Goal: Task Accomplishment & Management: Complete application form

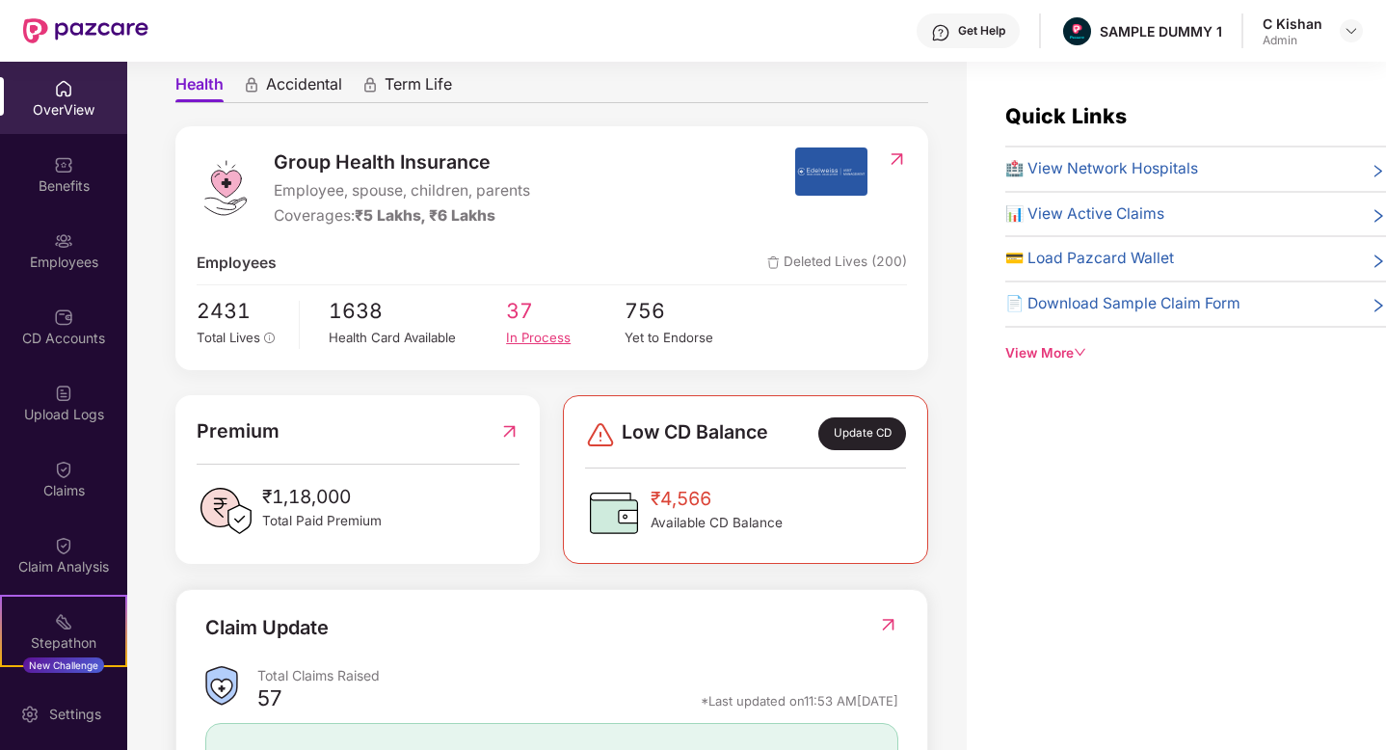
scroll to position [182, 0]
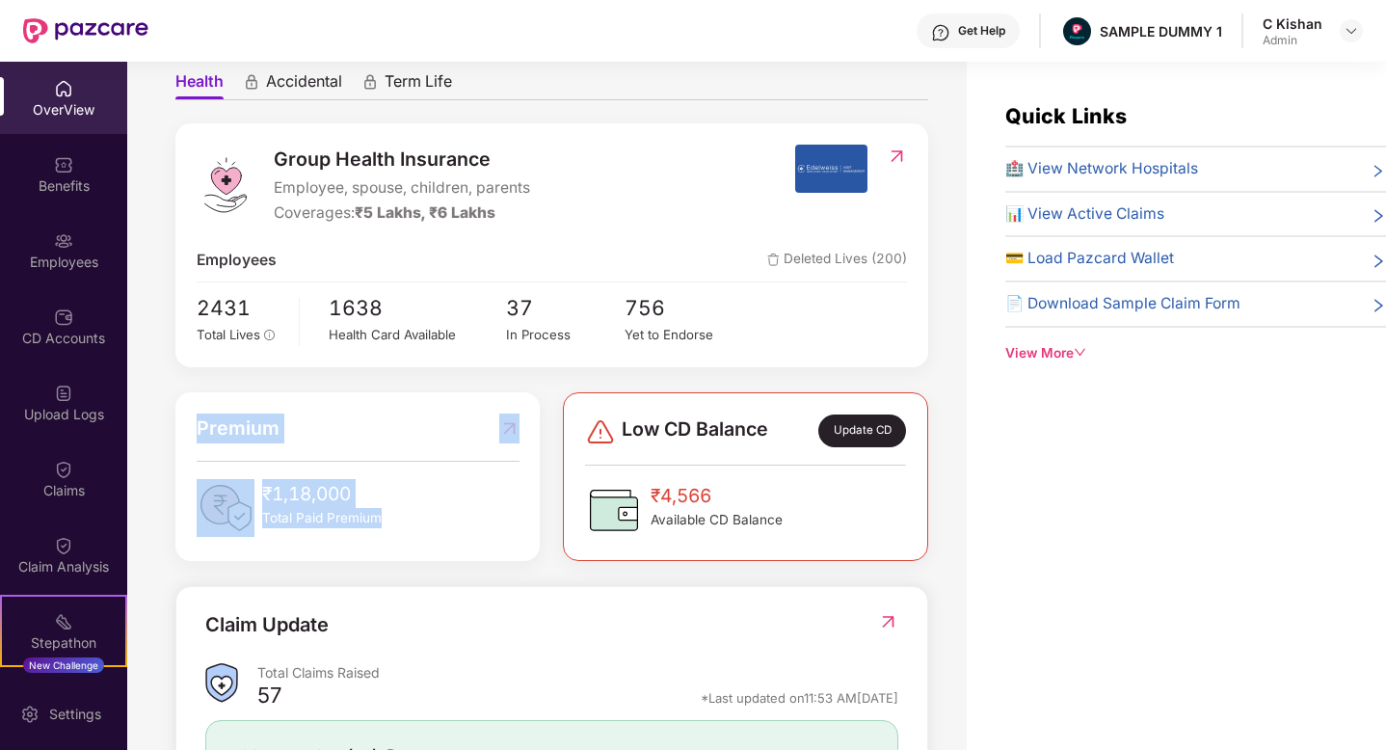
drag, startPoint x: 382, startPoint y: 523, endPoint x: 201, endPoint y: 420, distance: 207.6
click at [201, 420] on div "Premium ₹1,18,000 Total Paid Premium" at bounding box center [358, 474] width 323 height 123
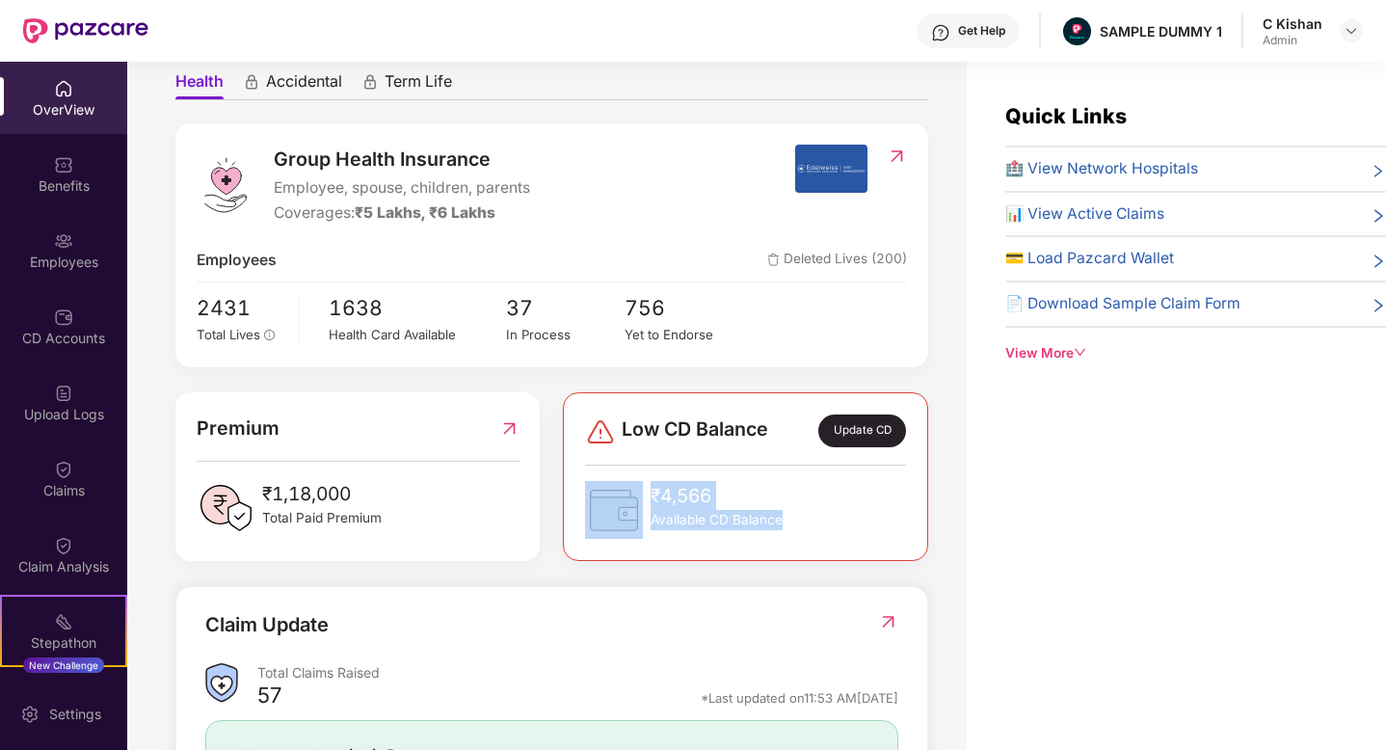
drag, startPoint x: 778, startPoint y: 523, endPoint x: 587, endPoint y: 452, distance: 203.7
click at [587, 452] on div "Low CD Balance Update CD ₹4,566 Available CD Balance" at bounding box center [745, 476] width 321 height 124
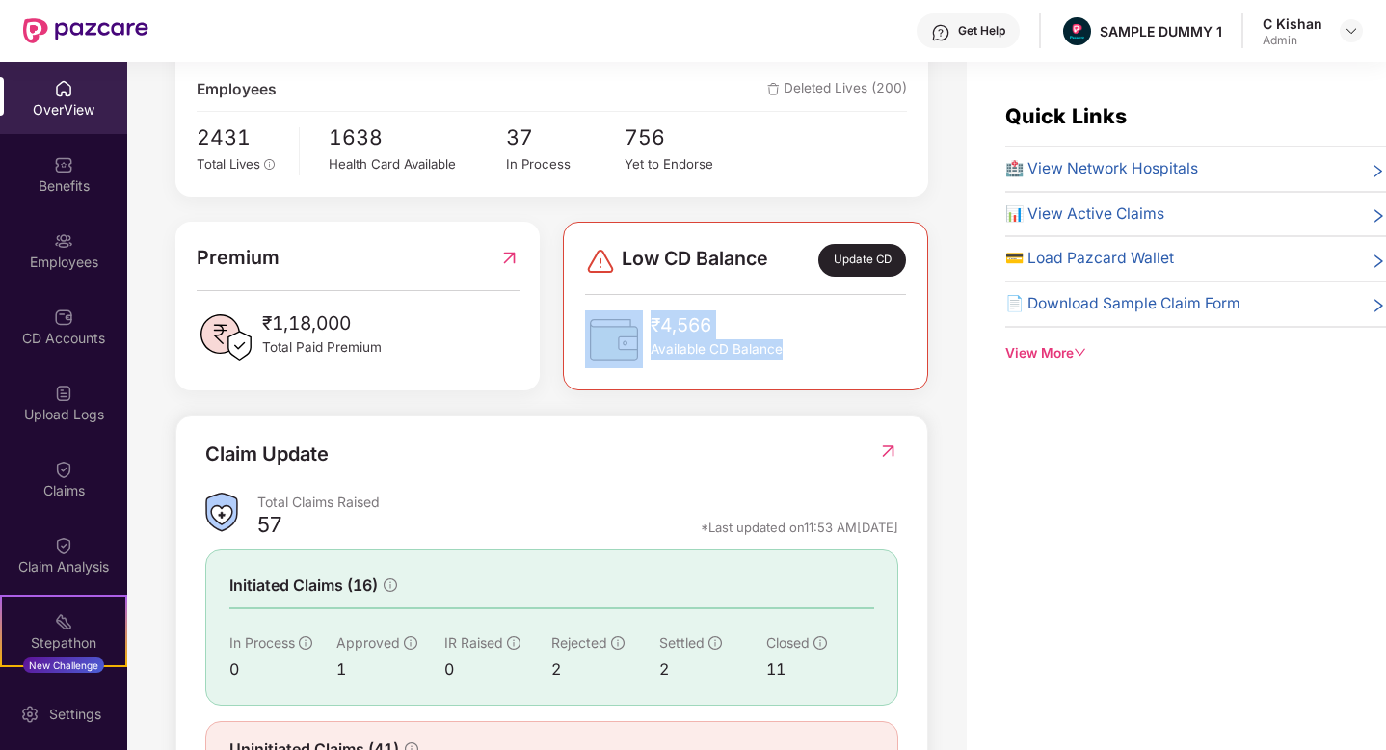
scroll to position [419, 0]
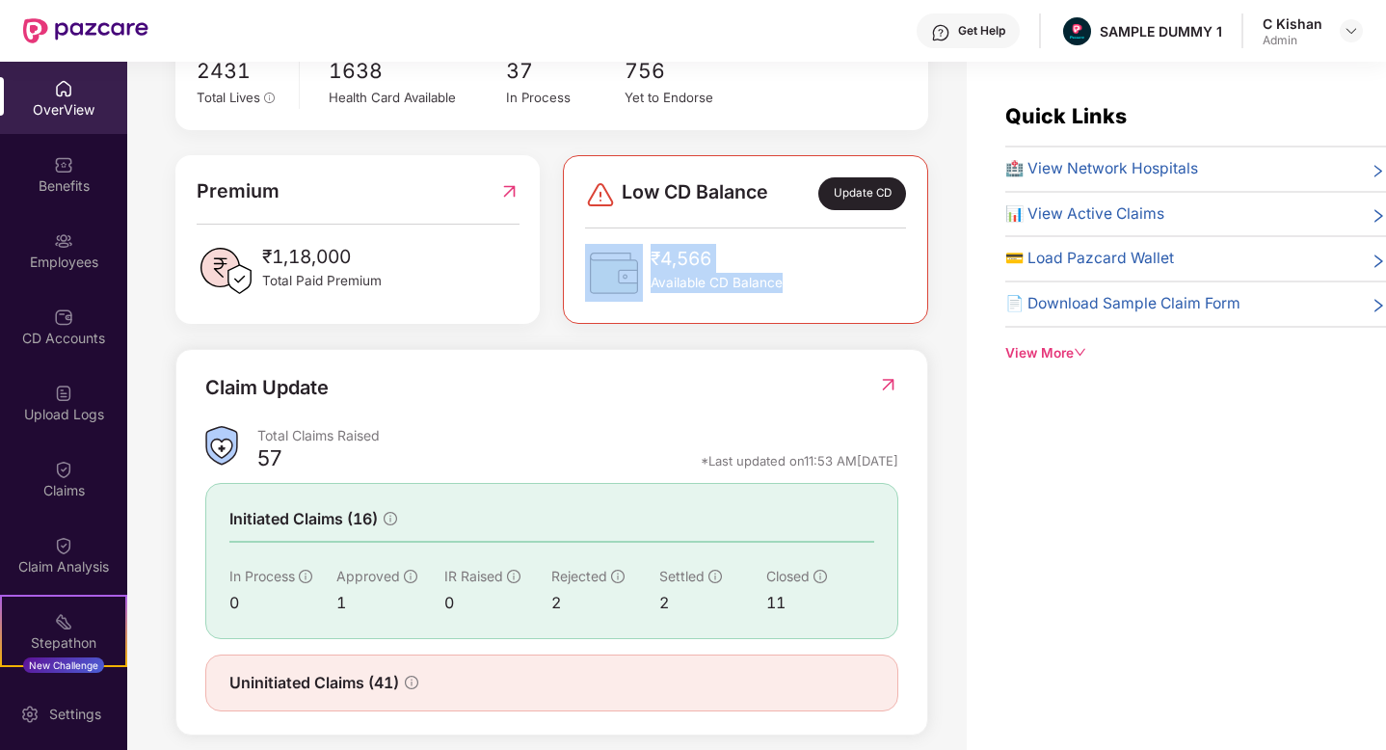
click at [892, 384] on img at bounding box center [888, 384] width 20 height 19
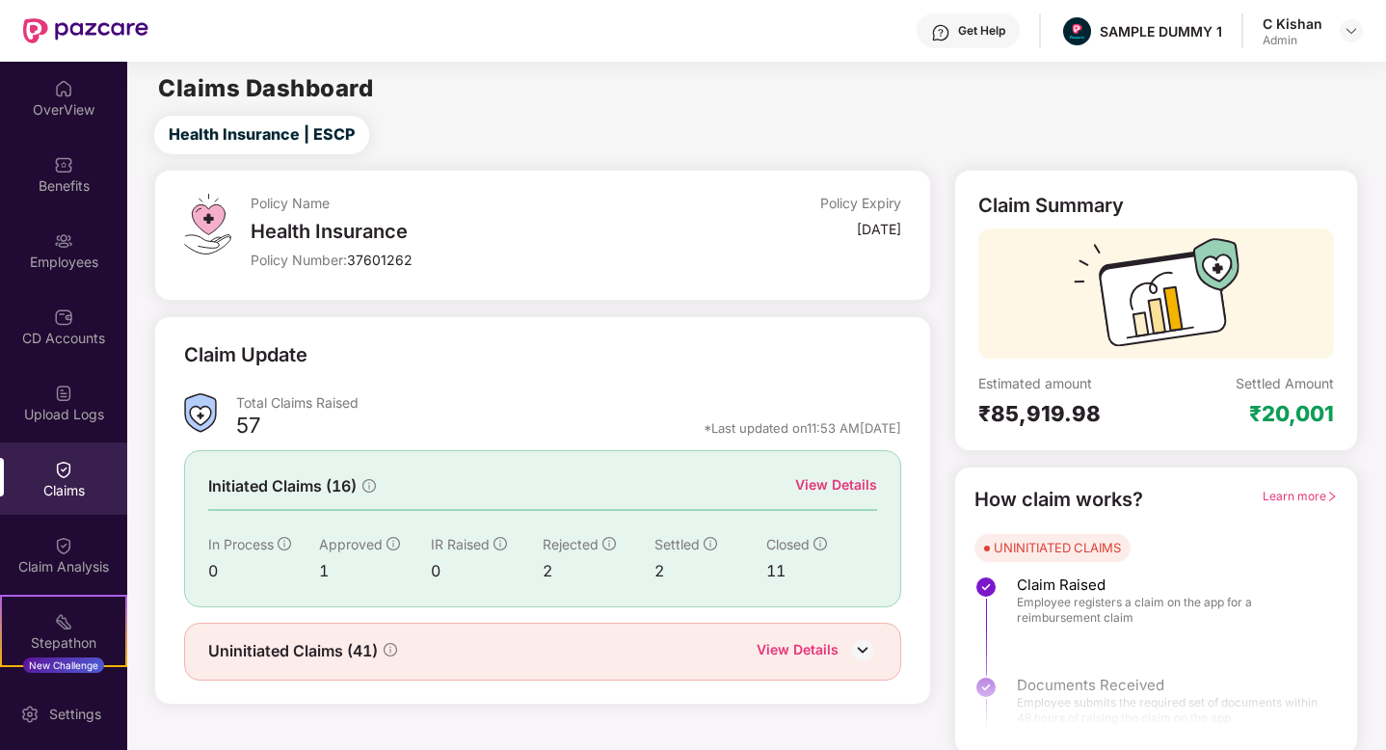
click at [832, 479] on div "View Details" at bounding box center [836, 484] width 82 height 21
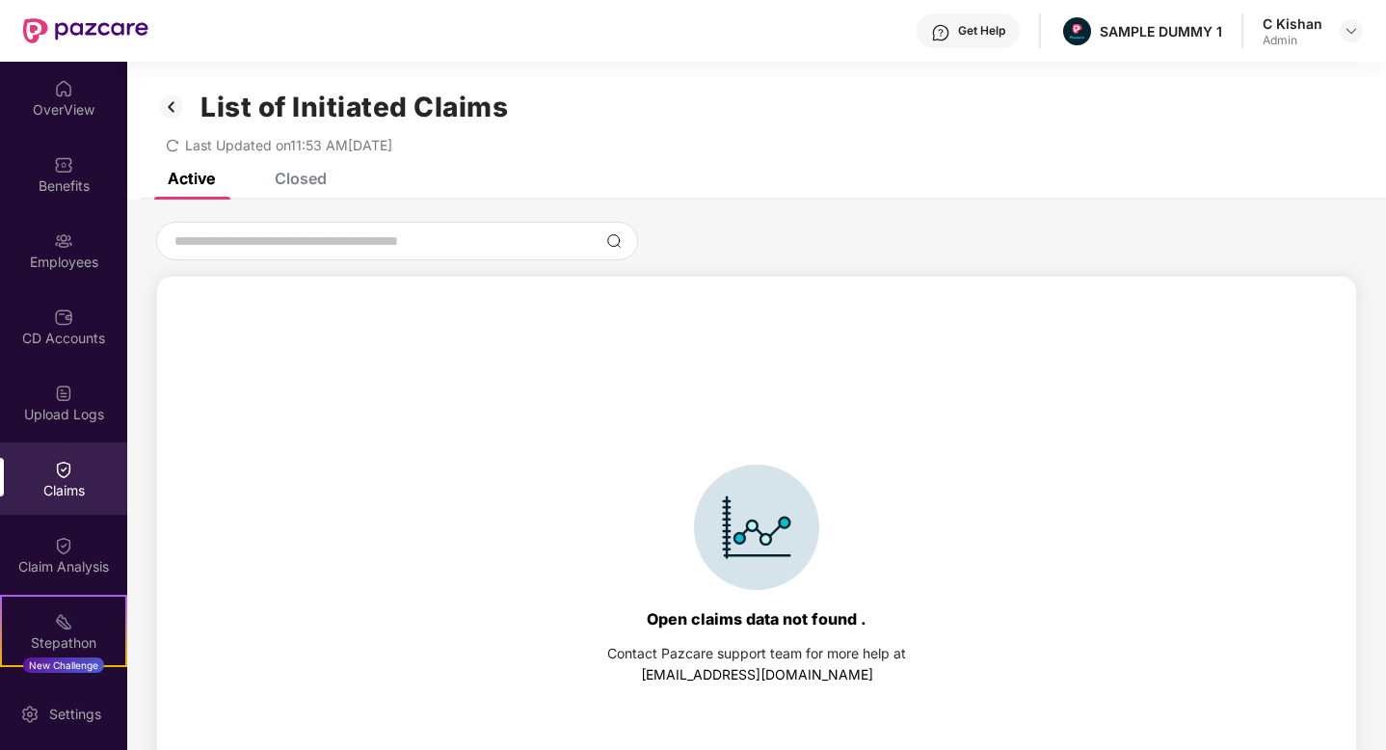
click at [318, 181] on div "Closed" at bounding box center [301, 178] width 52 height 19
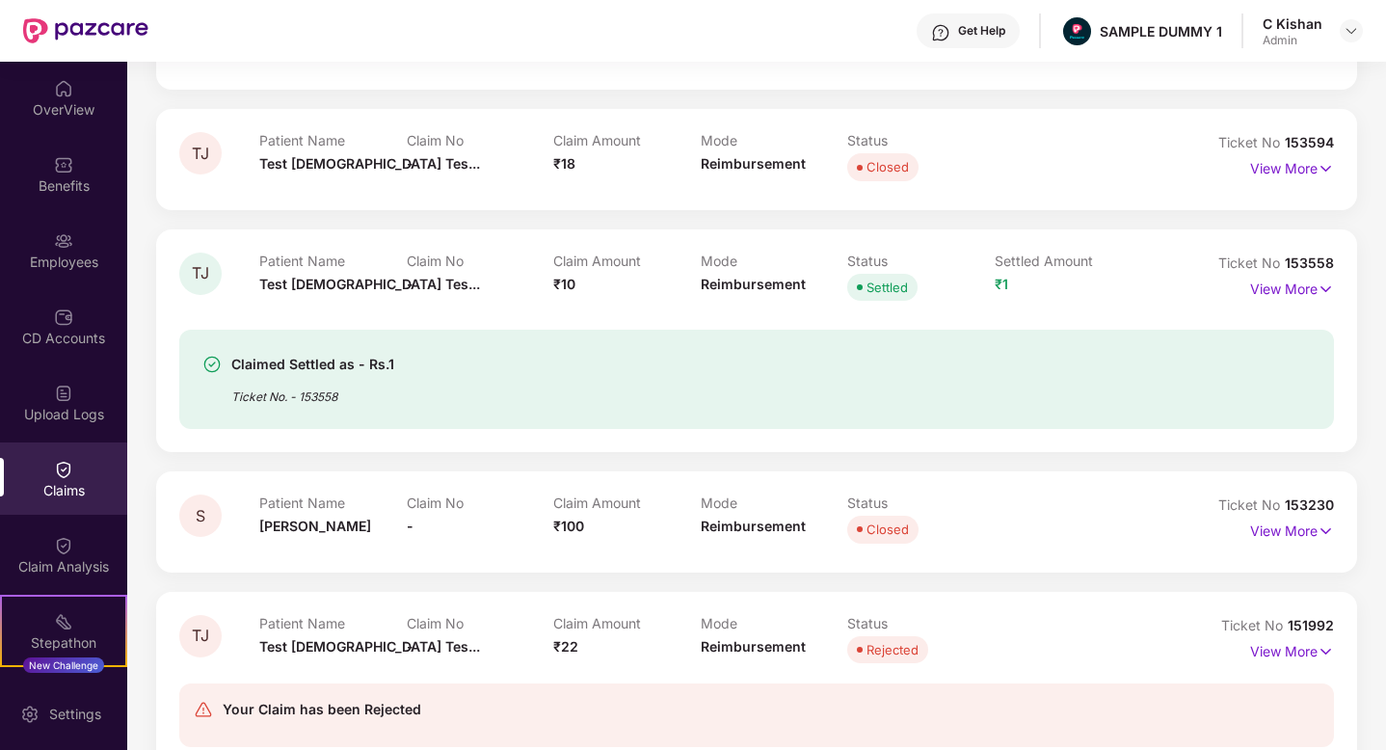
scroll to position [293, 0]
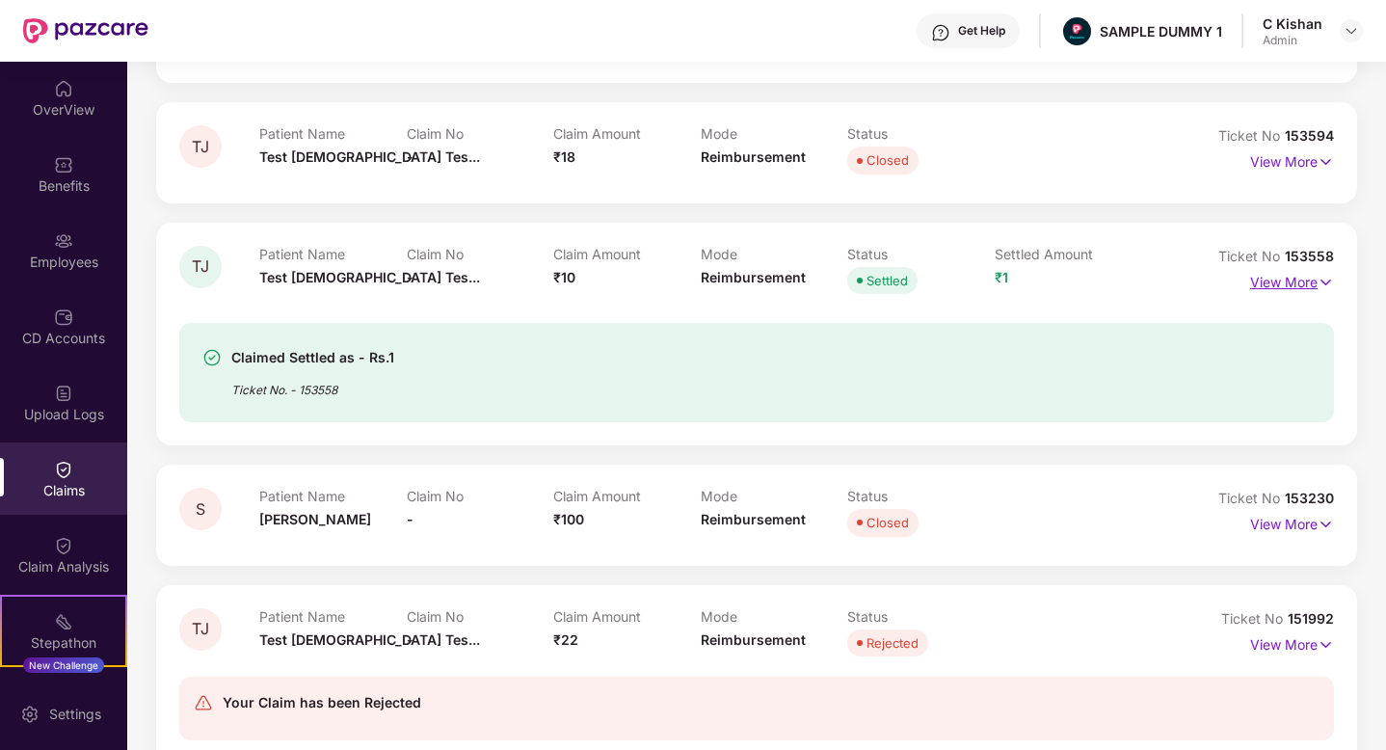
click at [1301, 279] on p "View More" at bounding box center [1292, 280] width 84 height 26
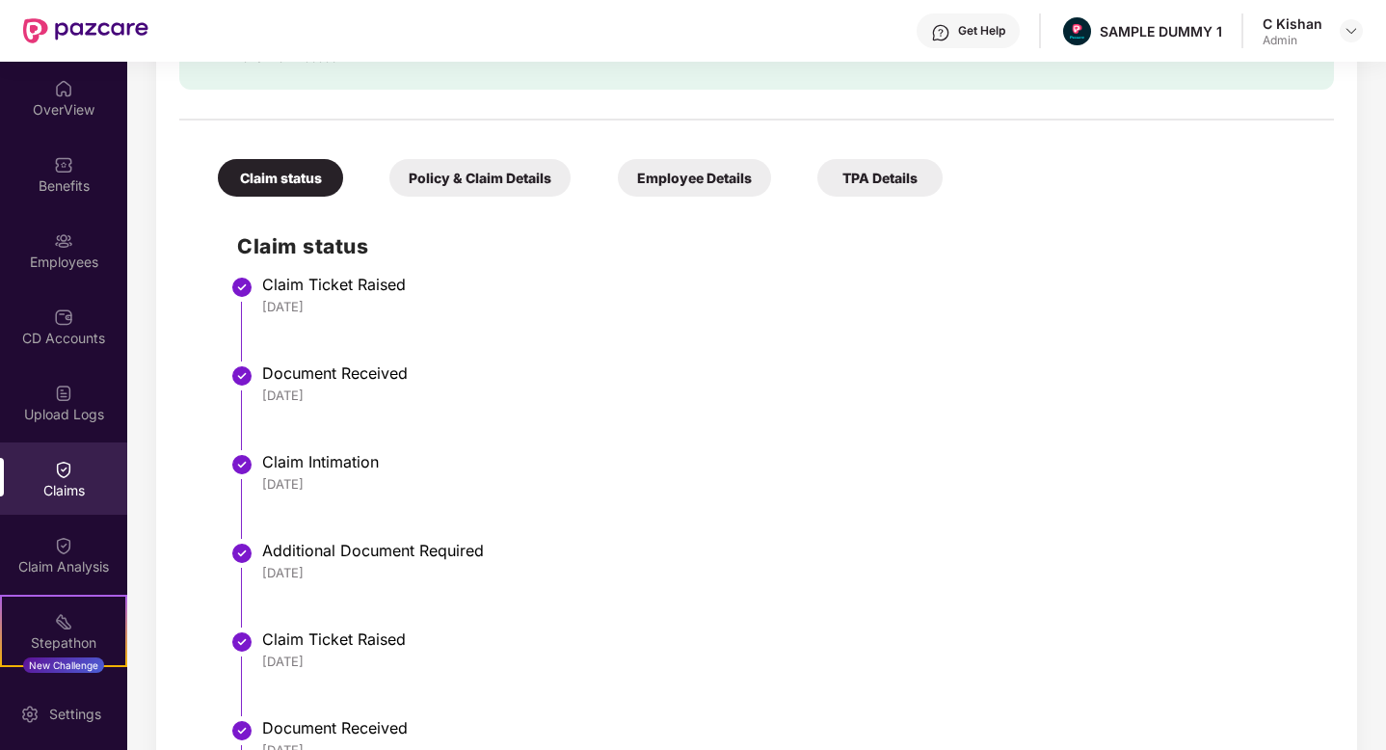
scroll to position [682, 0]
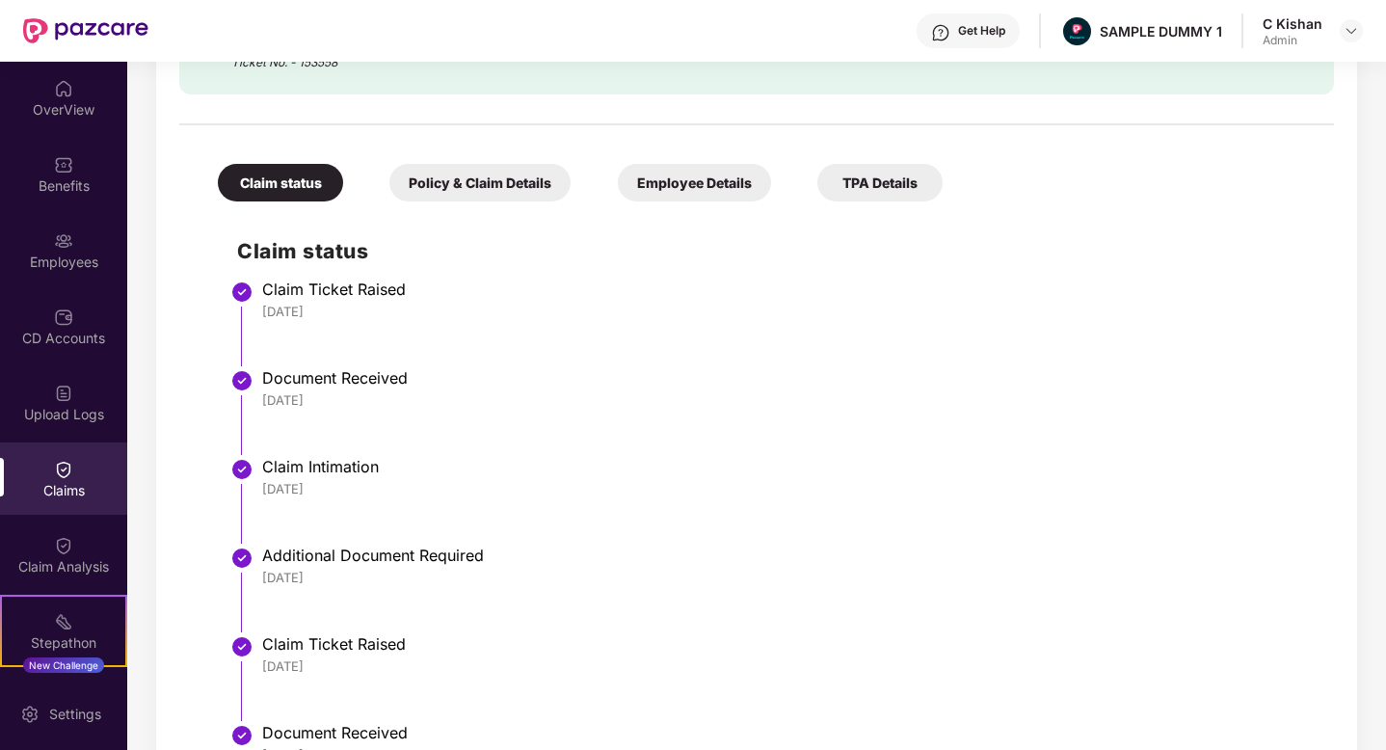
click at [961, 26] on div "Get Help" at bounding box center [981, 30] width 47 height 15
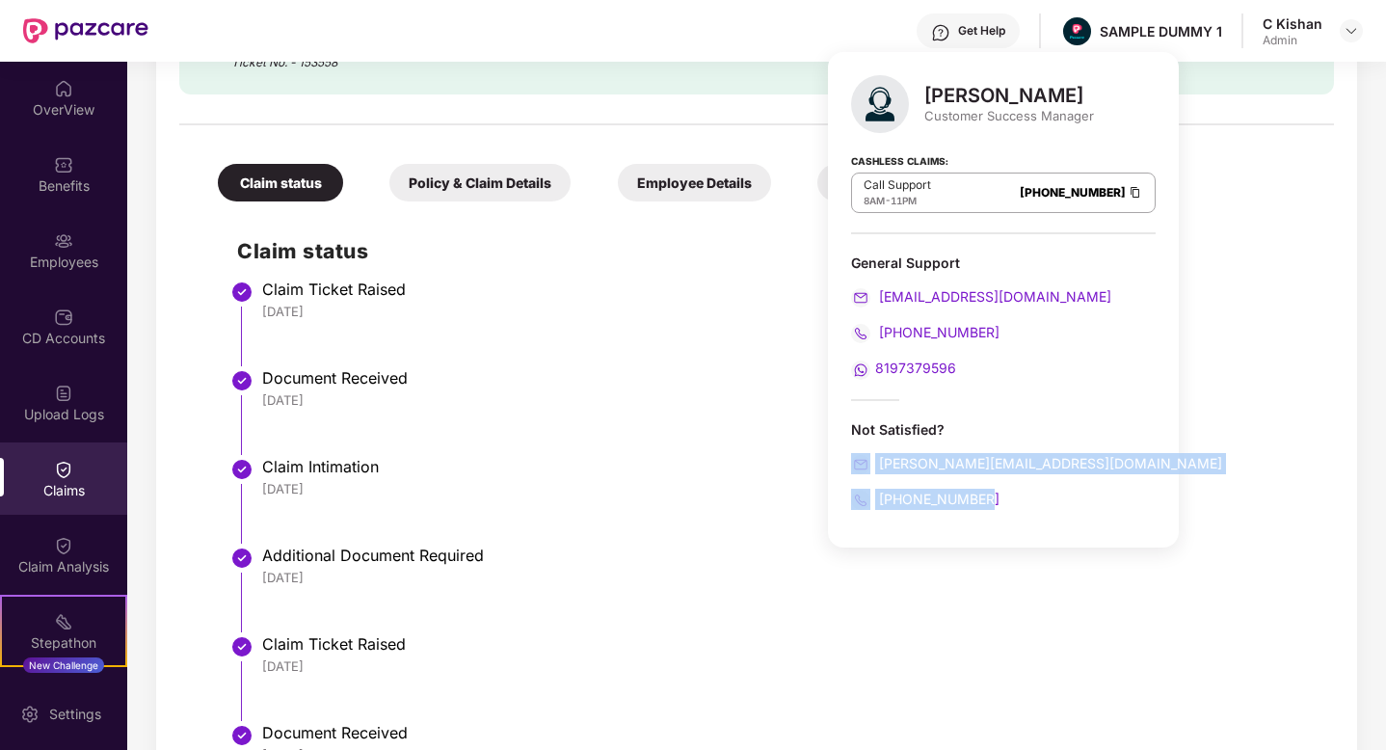
drag, startPoint x: 1024, startPoint y: 518, endPoint x: 836, endPoint y: 444, distance: 202.6
click at [836, 444] on div "[PERSON_NAME] Customer Success Manager Cashless Claims: Call Support 8AM - 11PM…" at bounding box center [1003, 299] width 351 height 495
click at [707, 374] on div "Document Received" at bounding box center [788, 377] width 1052 height 19
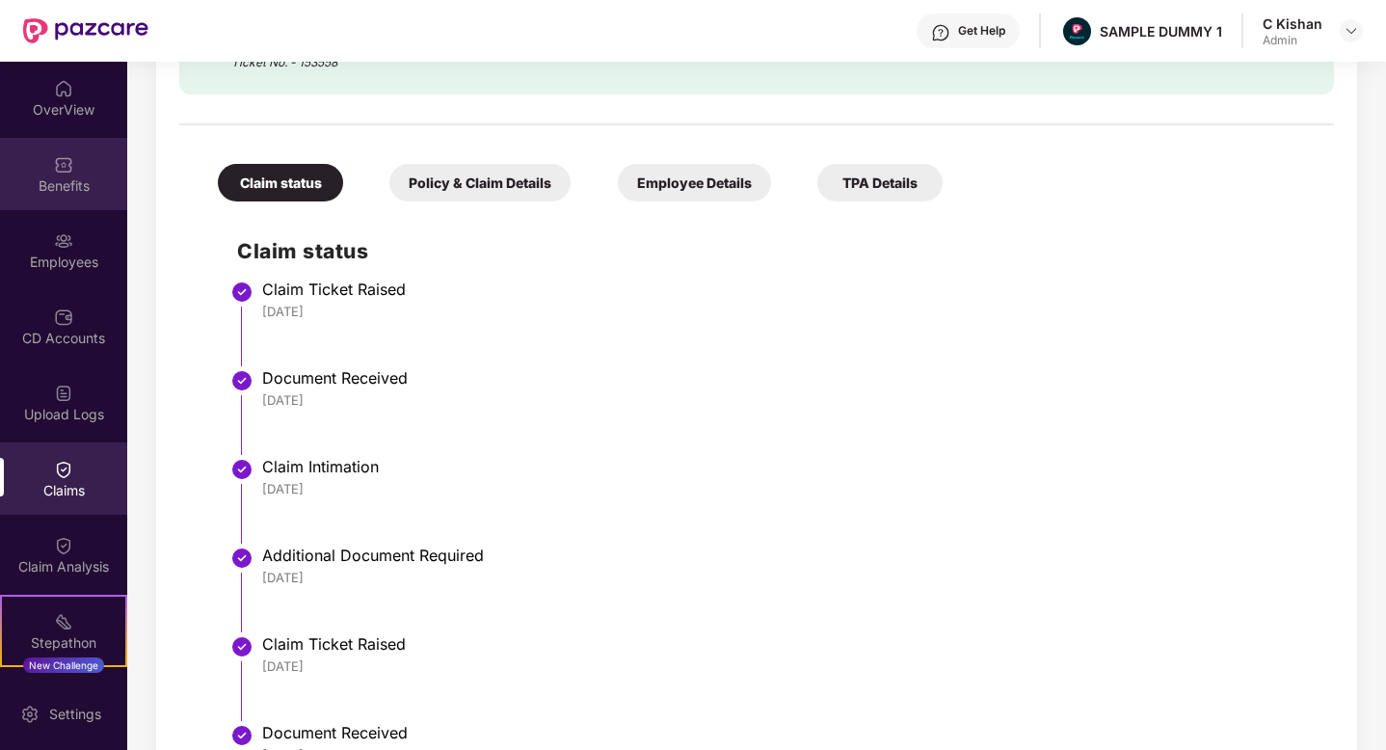
click at [69, 173] on div "Benefits" at bounding box center [63, 174] width 127 height 72
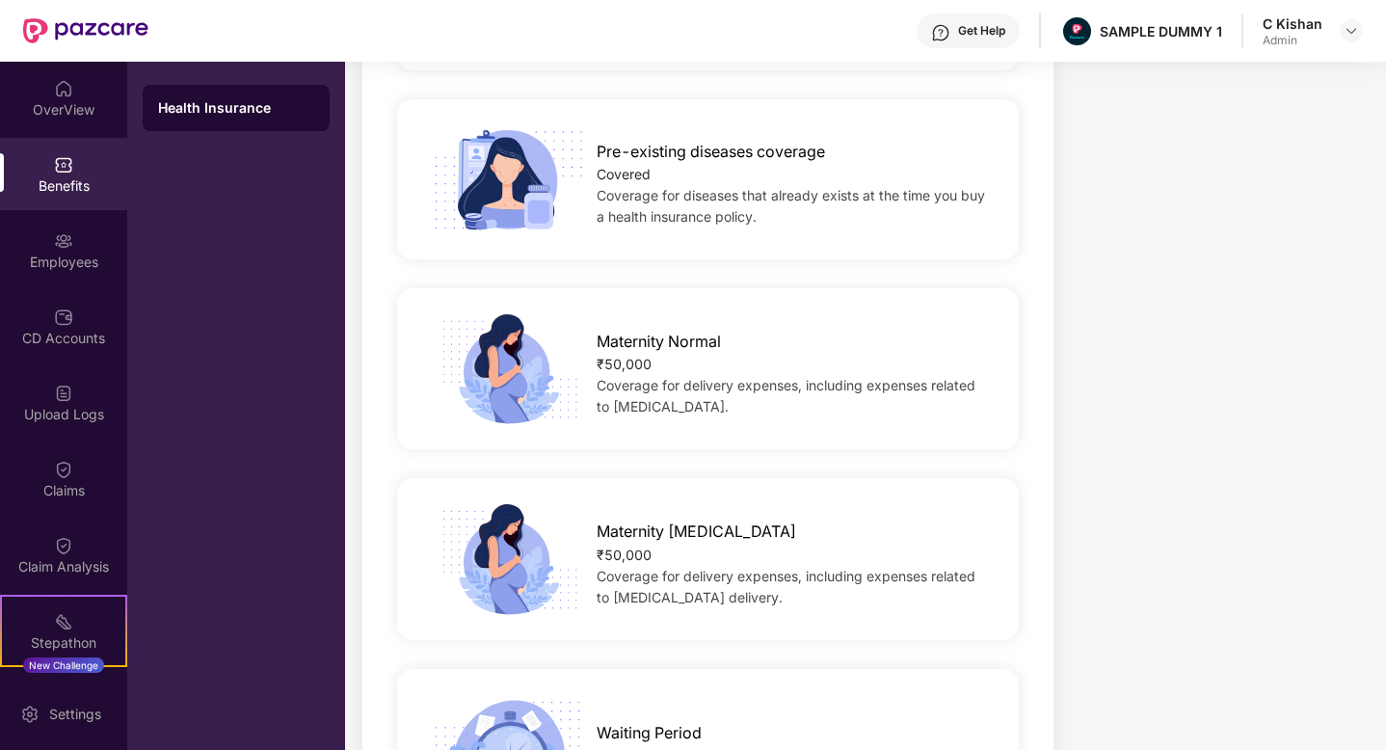
scroll to position [1277, 0]
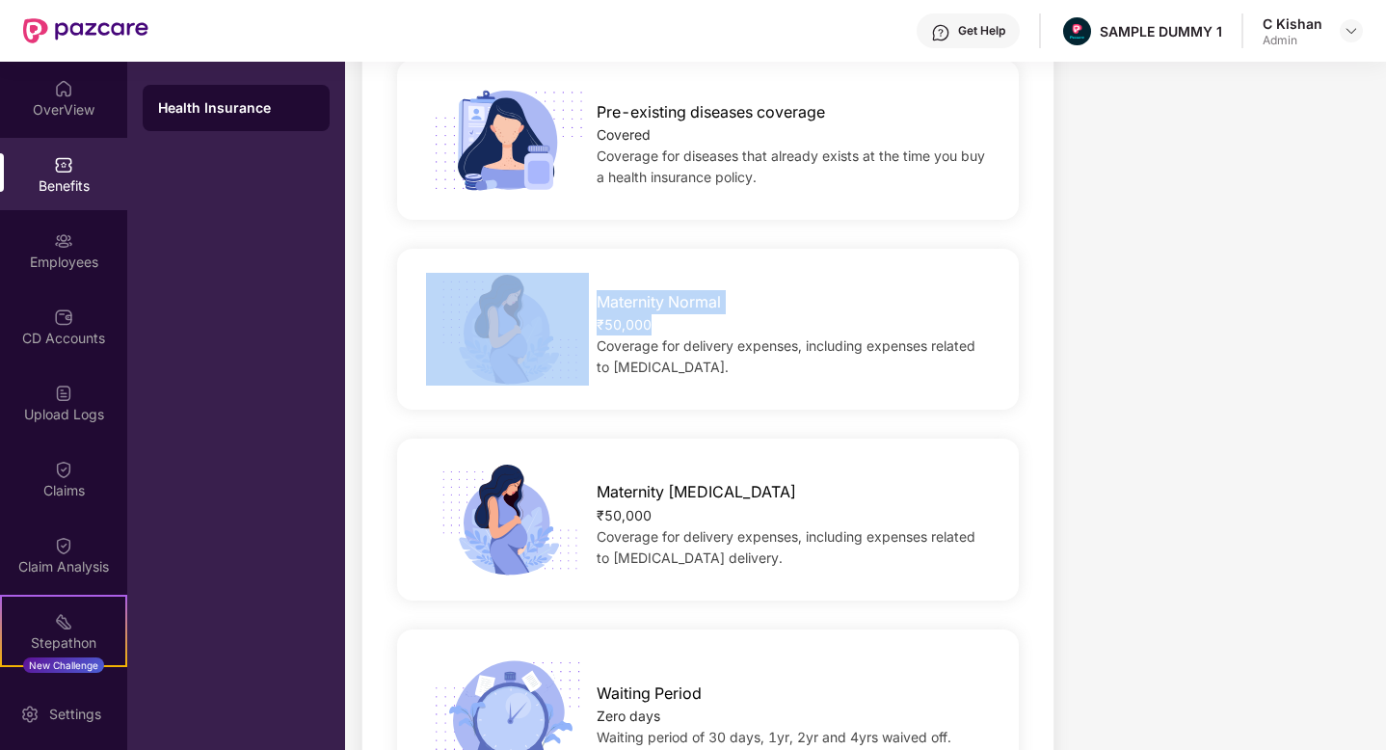
drag, startPoint x: 655, startPoint y: 316, endPoint x: 565, endPoint y: 284, distance: 96.0
click at [566, 284] on div "Maternity Normal ₹50,000 Coverage for delivery expenses, including expenses rel…" at bounding box center [793, 328] width 455 height 97
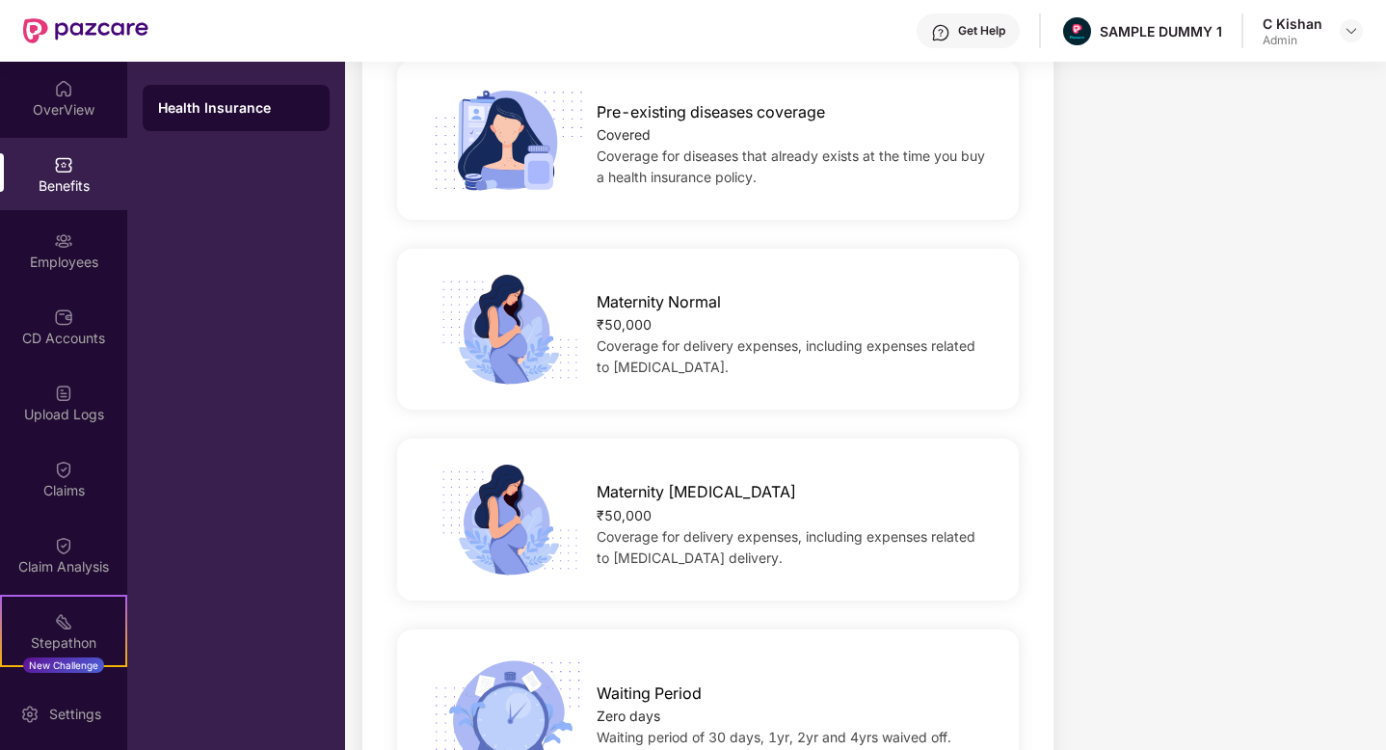
click at [677, 526] on div "Coverage for delivery expenses, including expenses related to [MEDICAL_DATA] de…" at bounding box center [793, 547] width 393 height 42
drag, startPoint x: 662, startPoint y: 513, endPoint x: 581, endPoint y: 471, distance: 90.9
click at [581, 471] on div "Maternity [MEDICAL_DATA] ₹50,000 Coverage for delivery expenses, including expe…" at bounding box center [793, 518] width 455 height 97
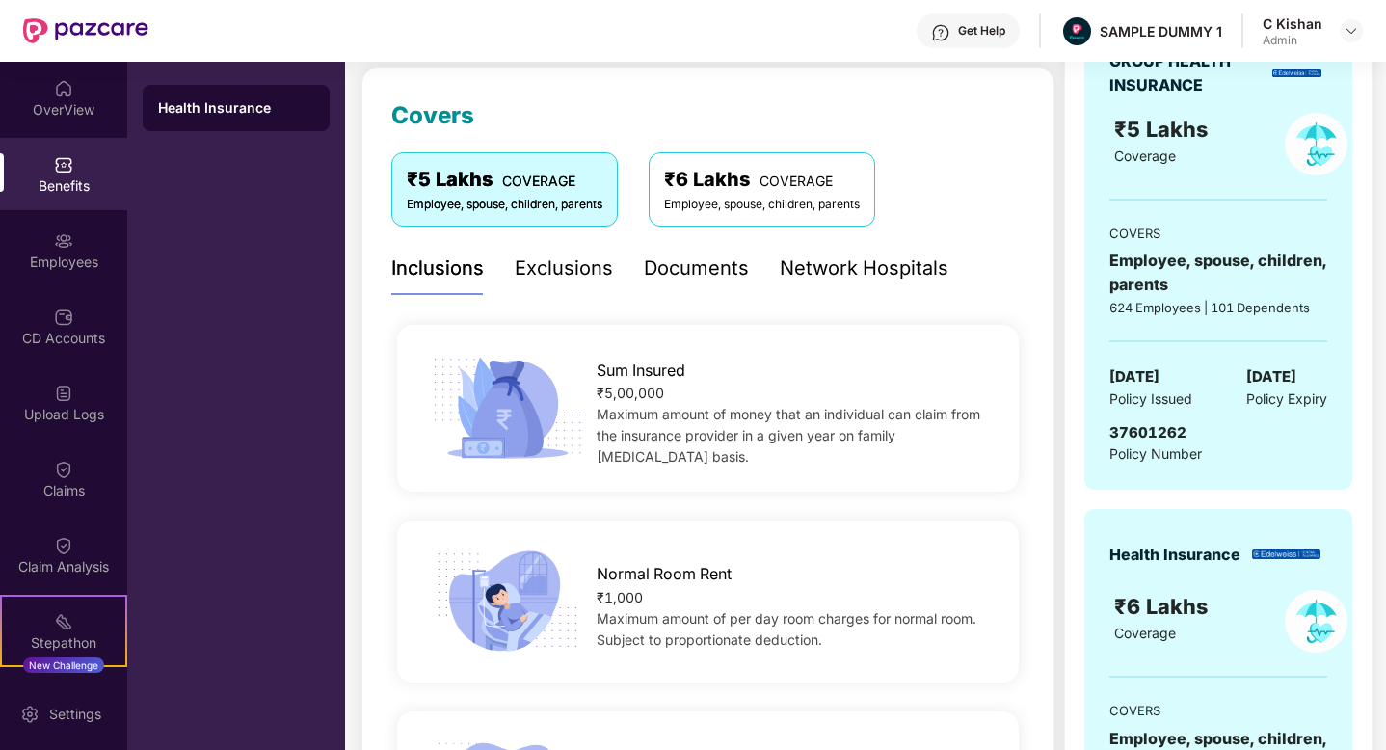
scroll to position [221, 0]
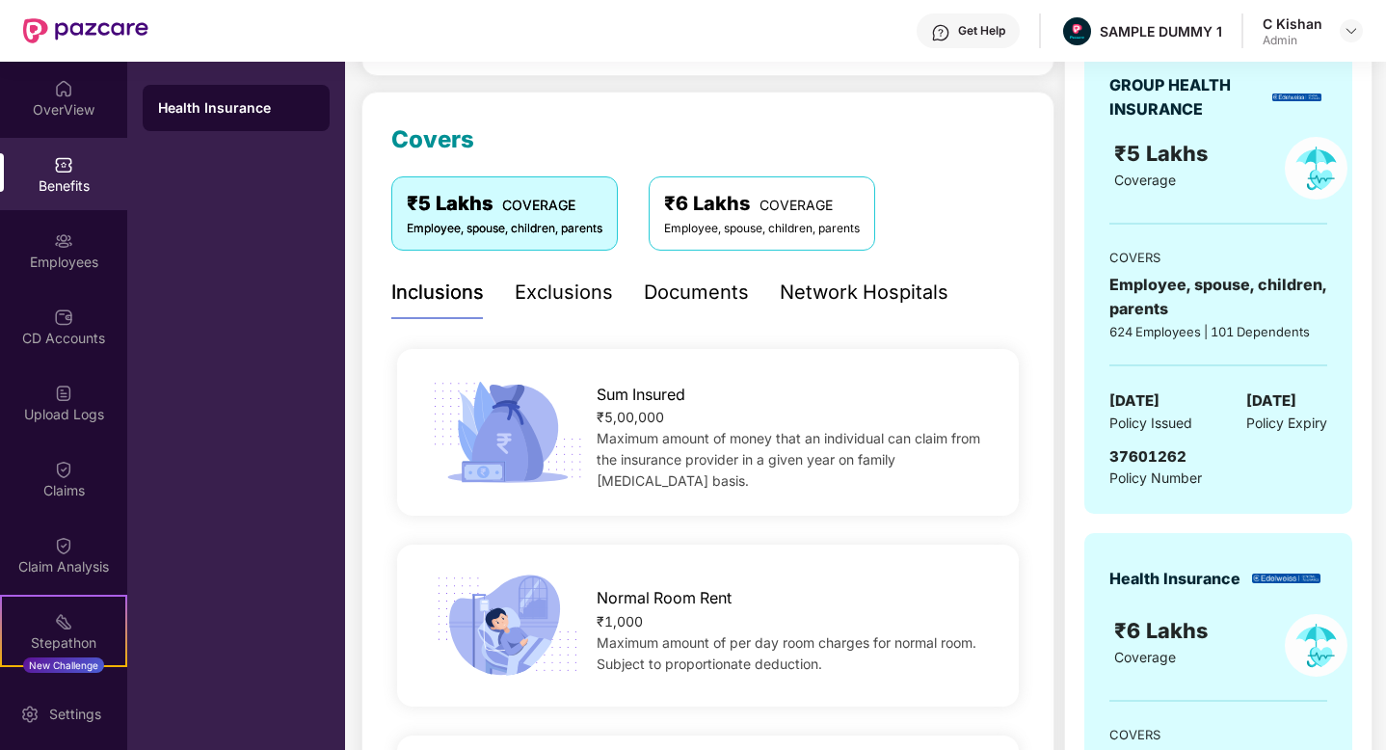
click at [680, 295] on div "Documents" at bounding box center [696, 293] width 105 height 30
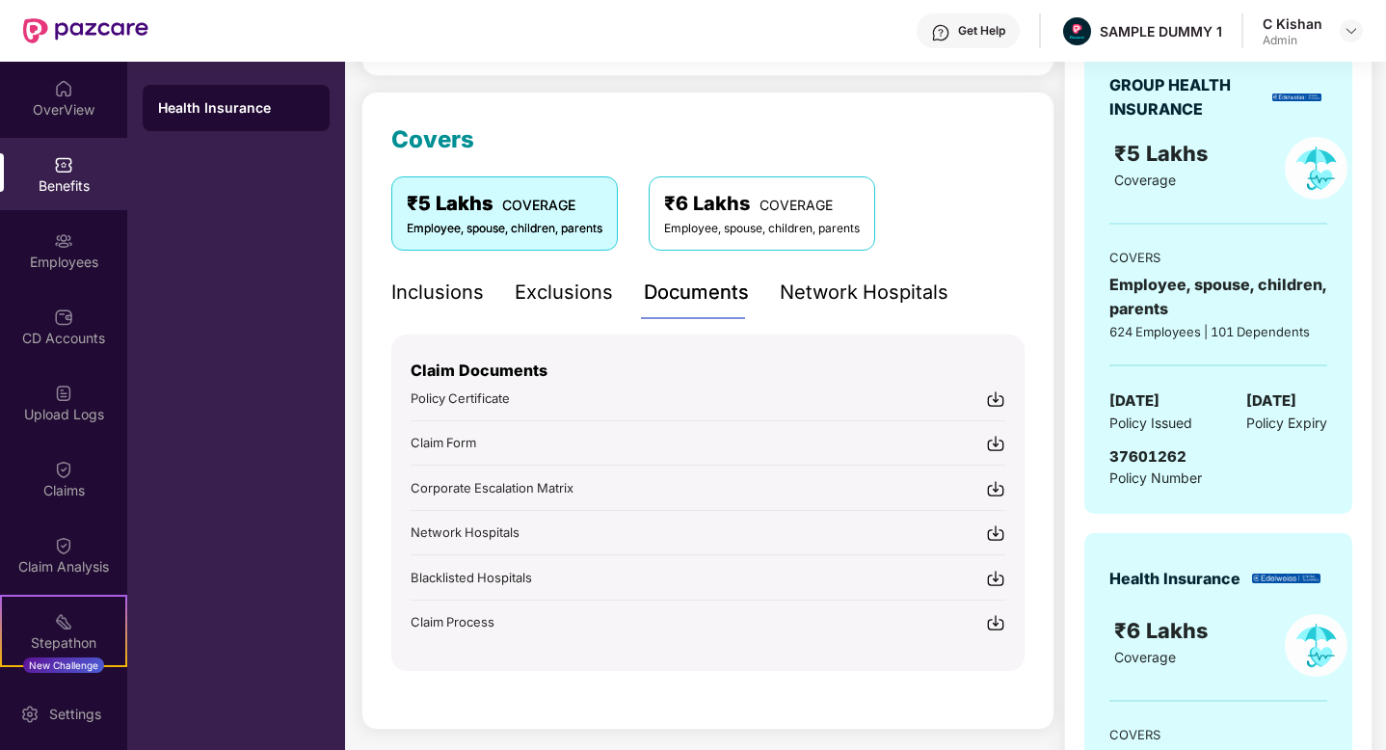
click at [827, 298] on div "Network Hospitals" at bounding box center [864, 293] width 169 height 30
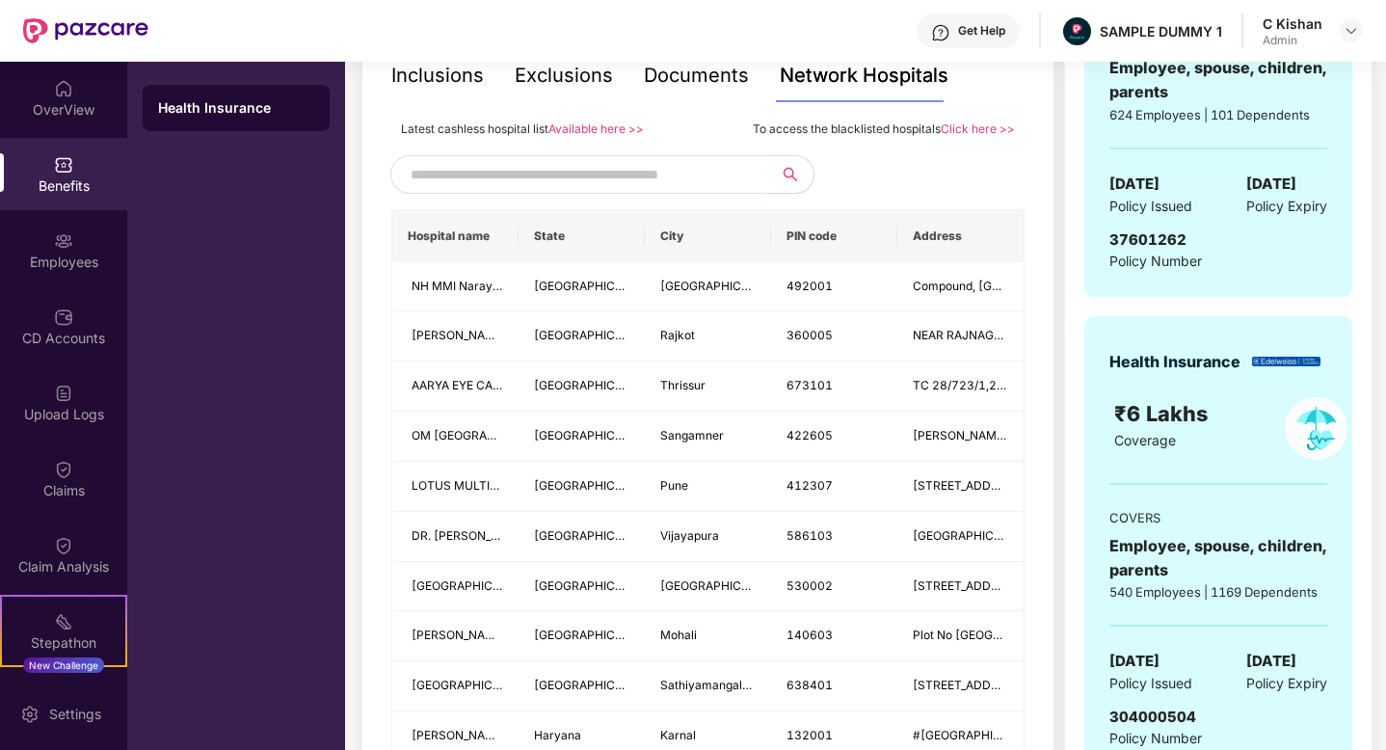
scroll to position [411, 0]
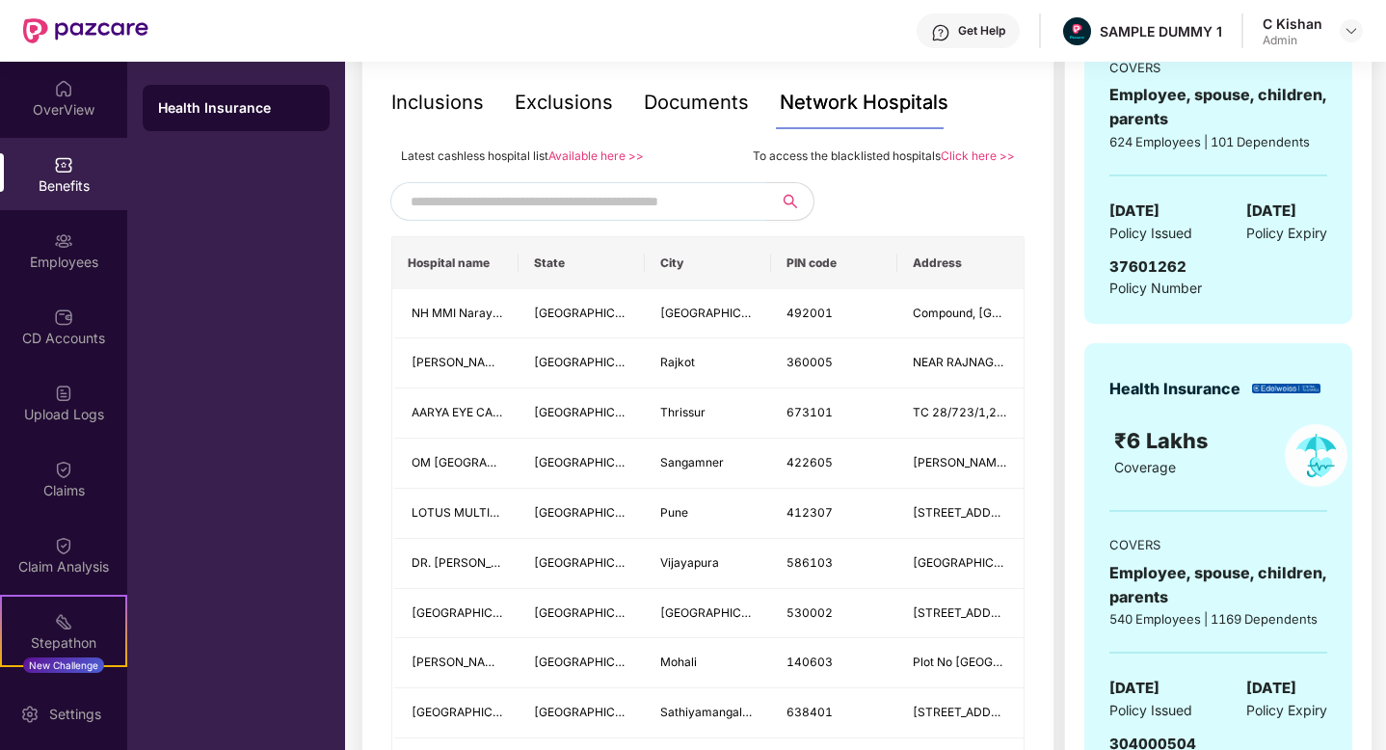
click at [677, 199] on input "text" at bounding box center [576, 201] width 330 height 29
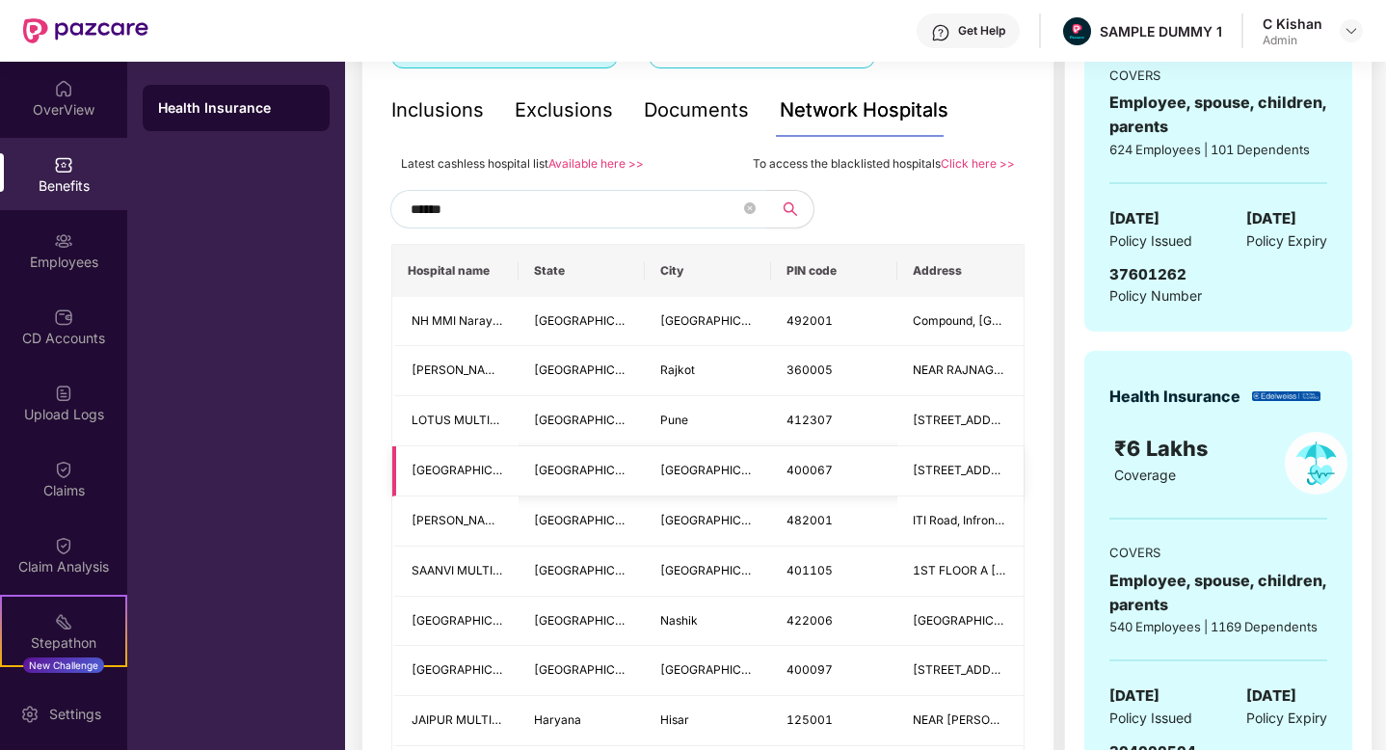
scroll to position [392, 0]
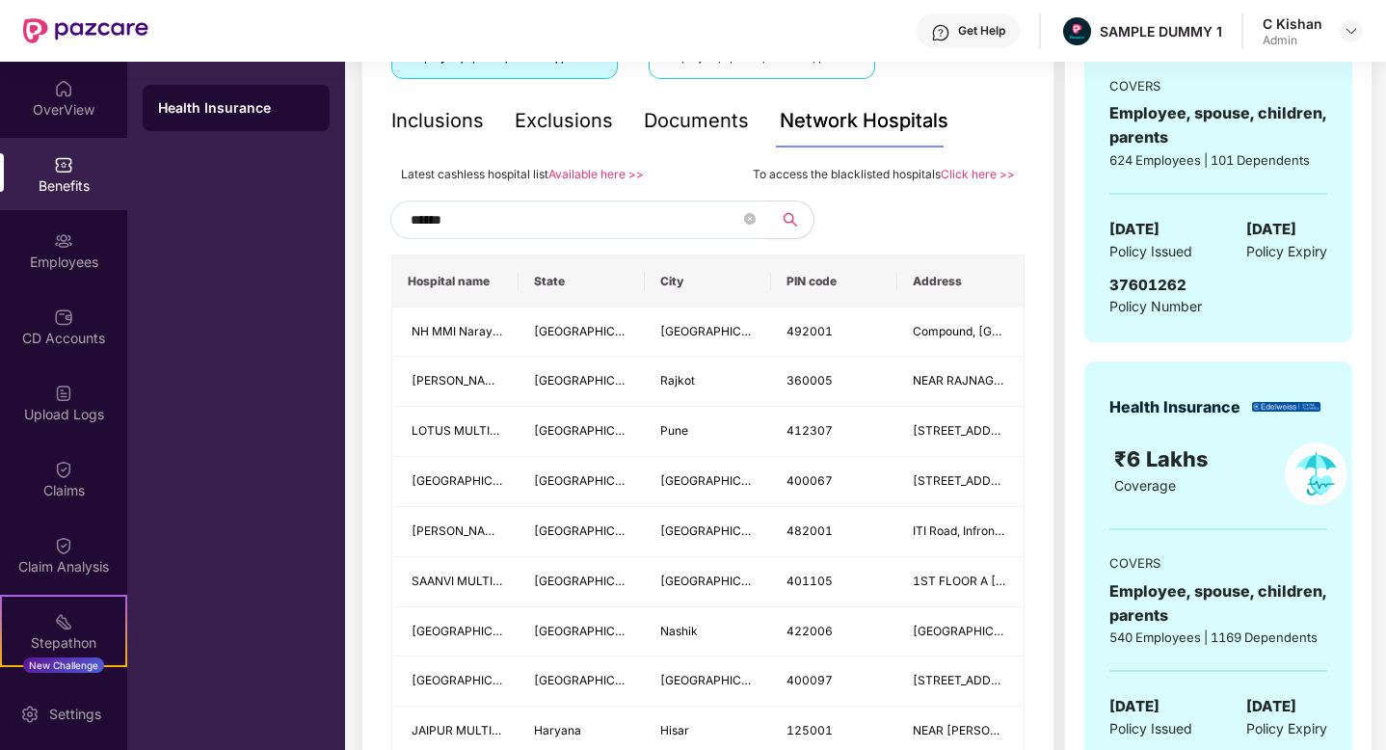
click at [499, 208] on input "******" at bounding box center [576, 219] width 330 height 29
type input "******"
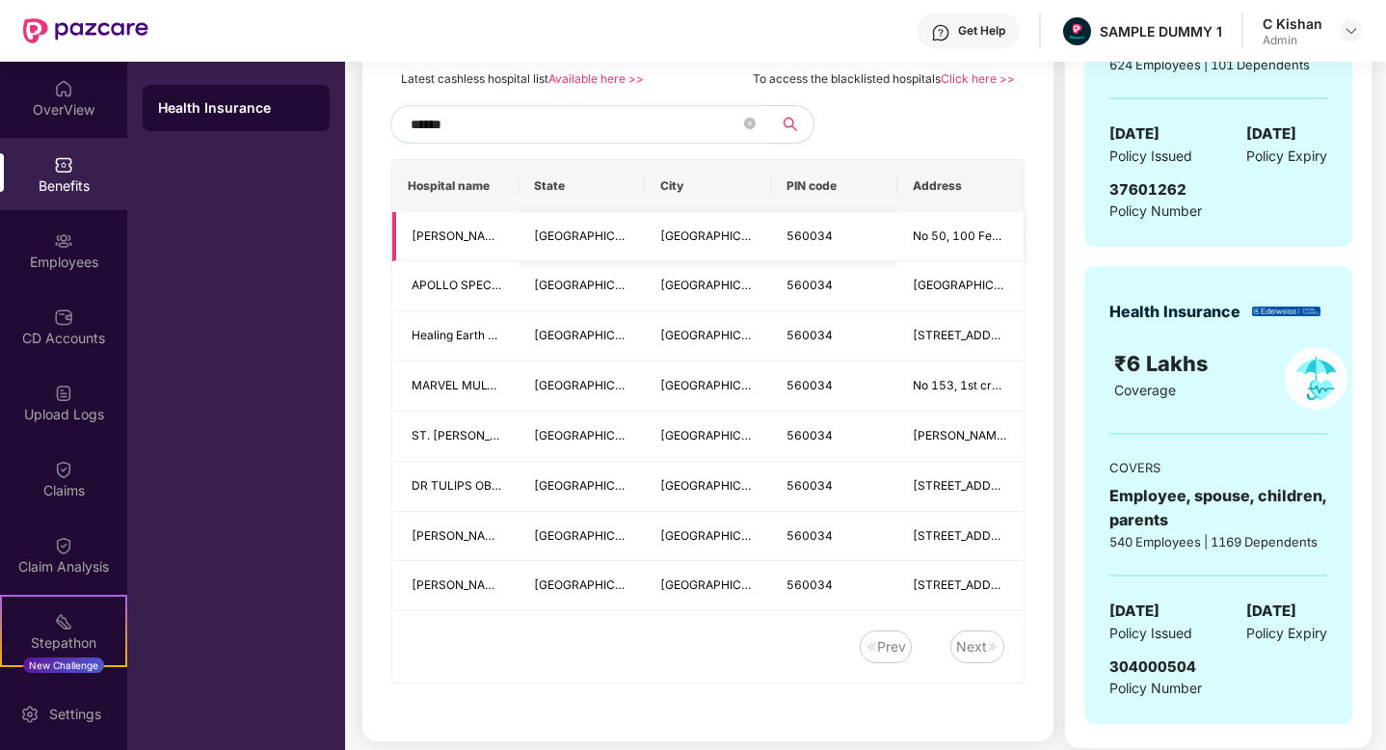
scroll to position [404, 0]
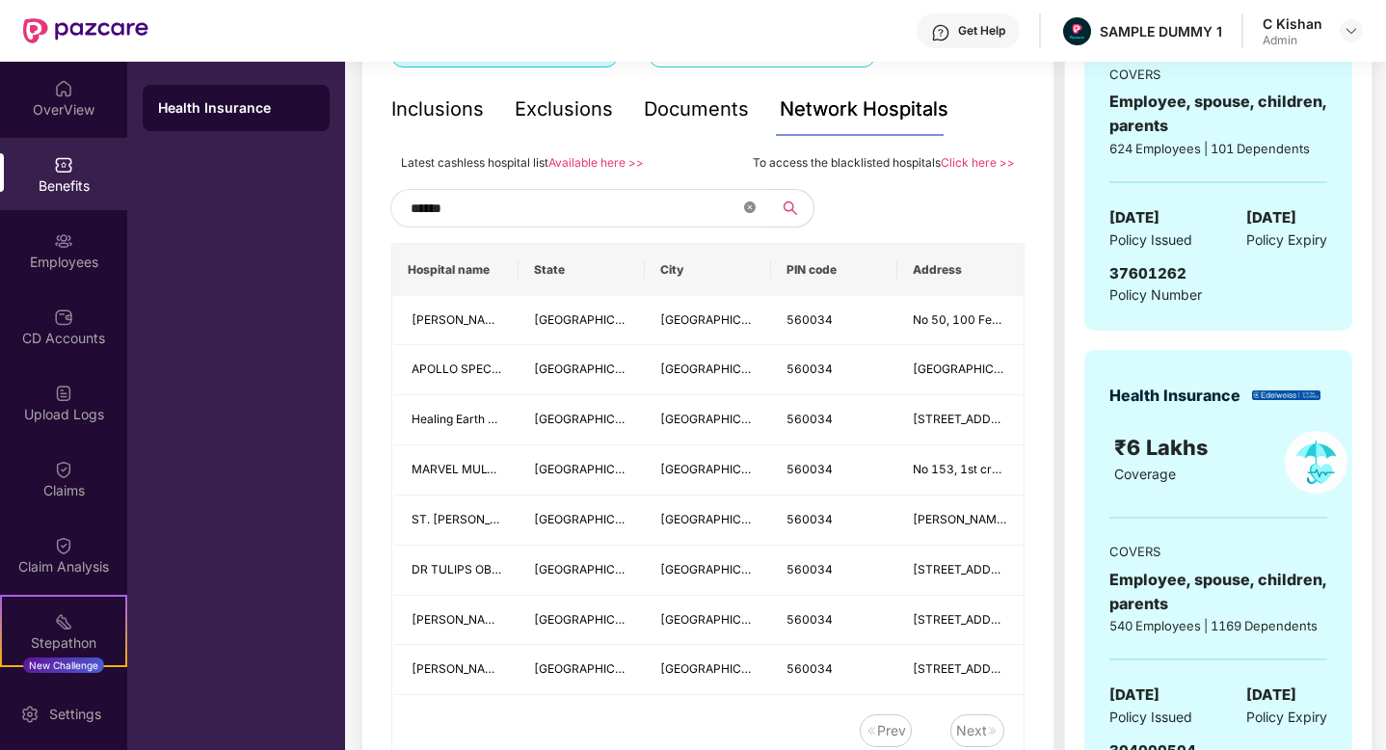
click at [753, 208] on icon "close-circle" at bounding box center [750, 207] width 12 height 12
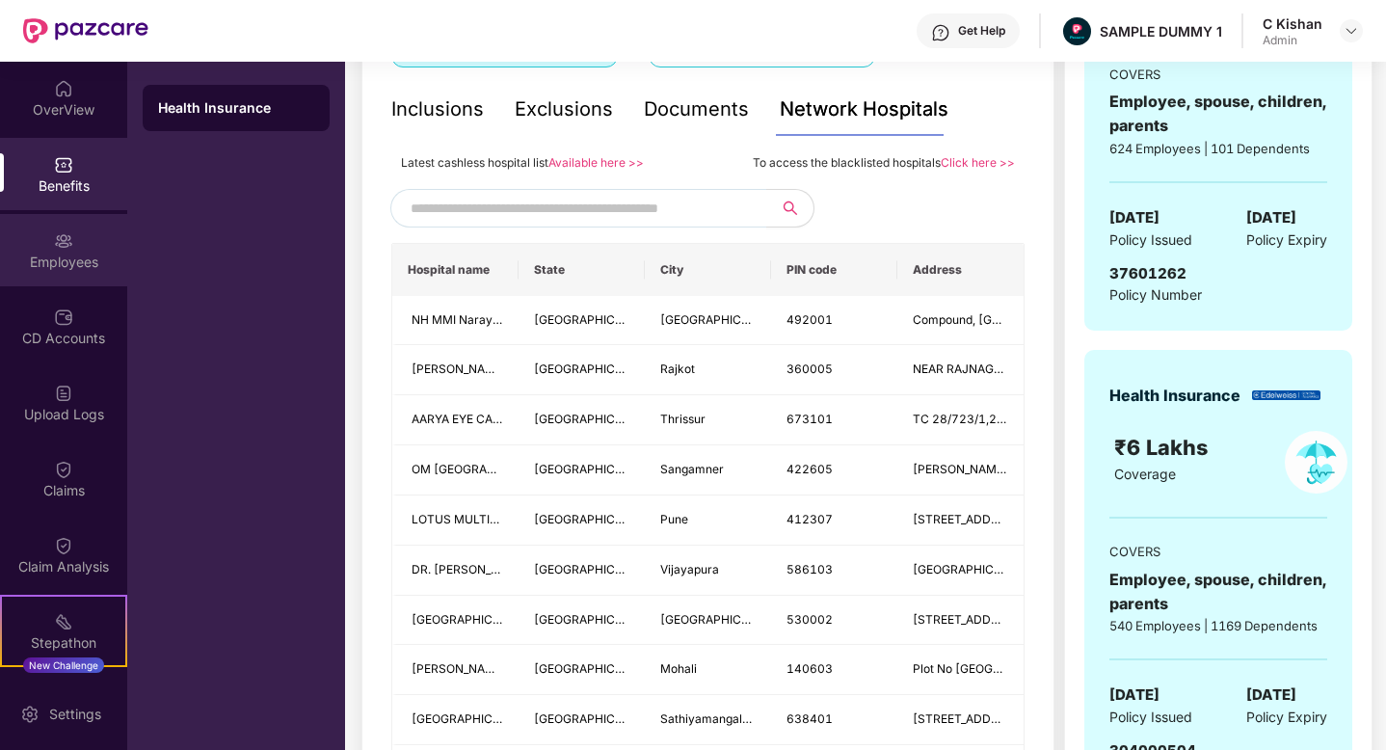
click at [73, 252] on div "Employees" at bounding box center [63, 261] width 127 height 19
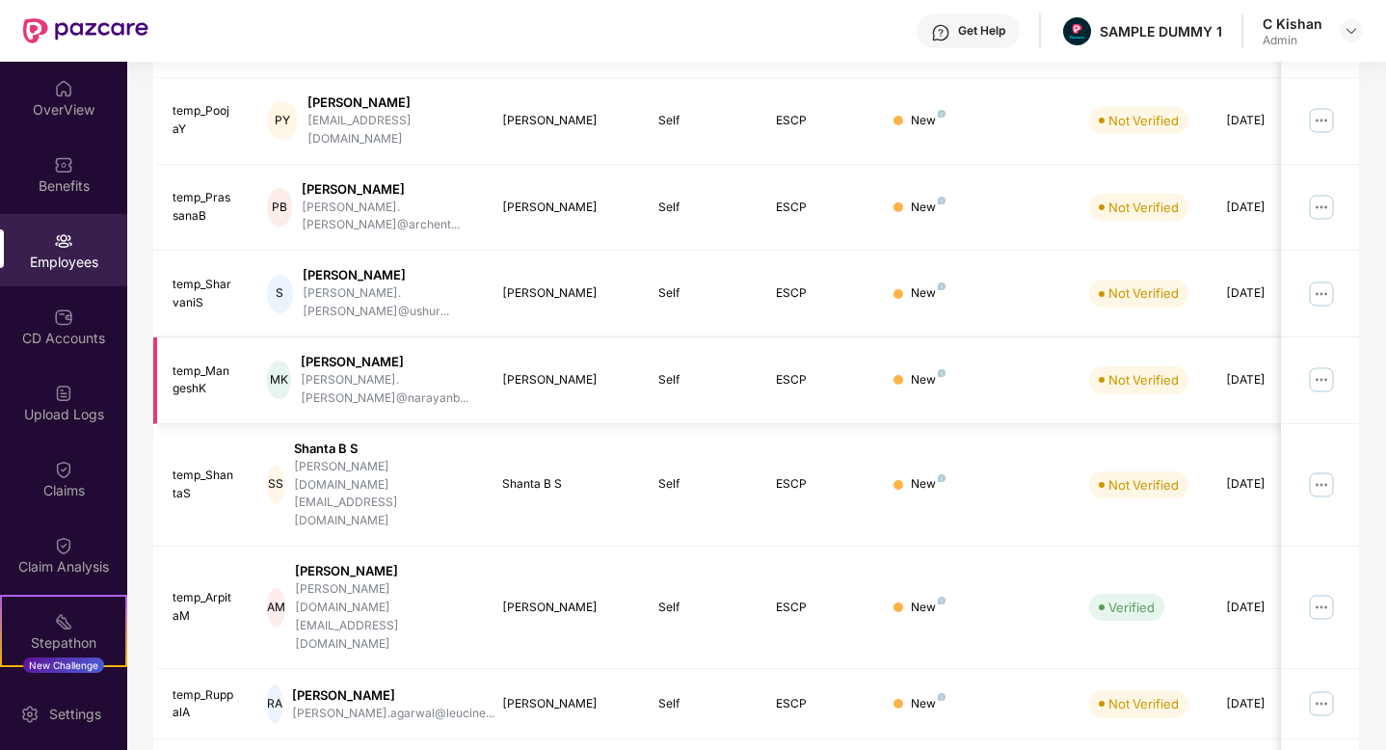
scroll to position [0, 0]
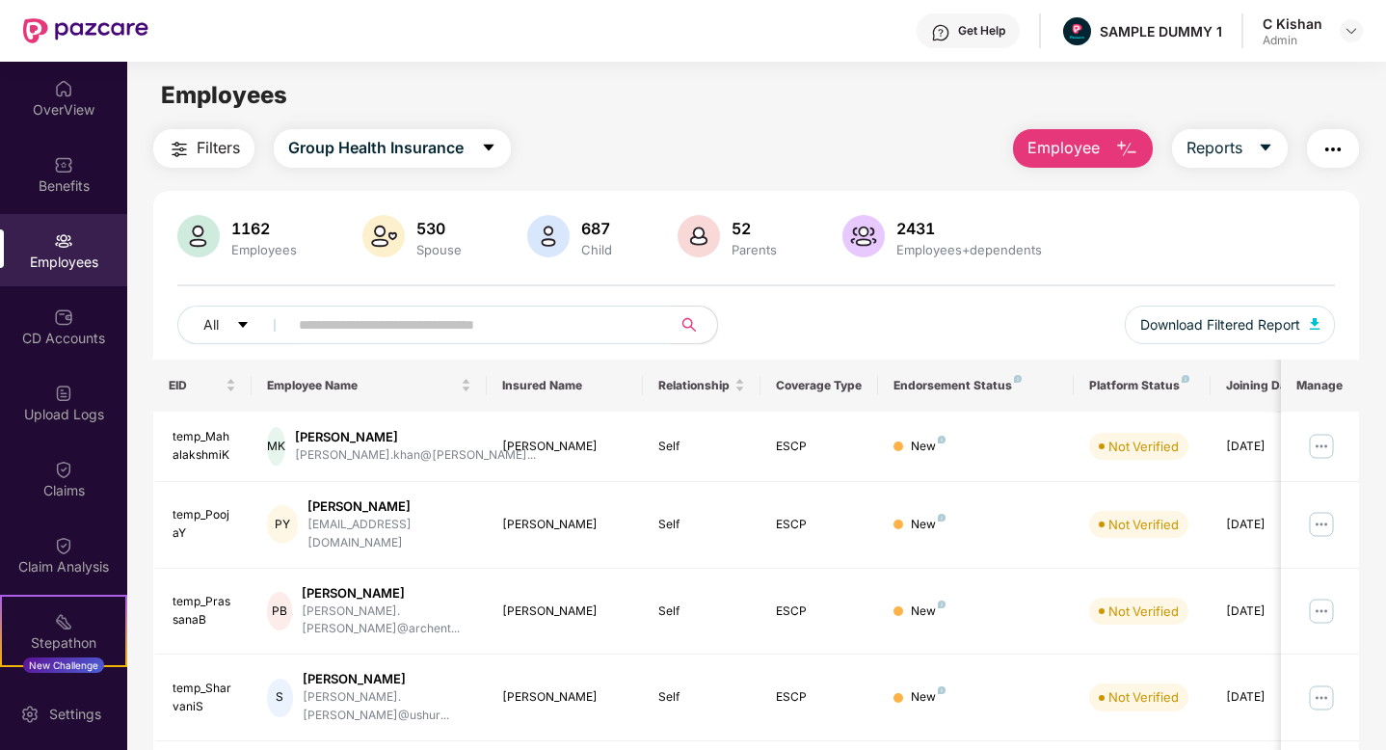
click at [788, 142] on div "Filters Group Health Insurance Employee Reports" at bounding box center [756, 148] width 1206 height 39
click at [1109, 154] on button "Employee" at bounding box center [1083, 148] width 140 height 39
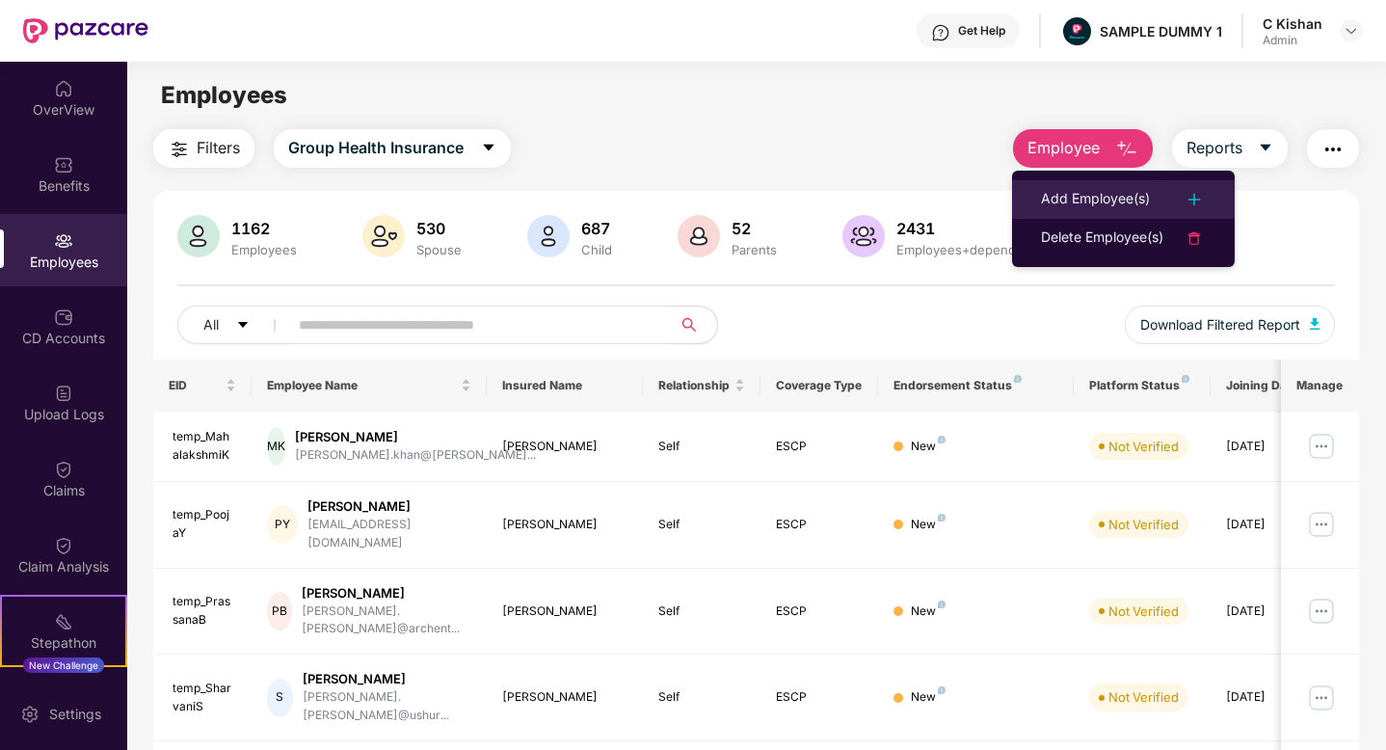
click at [1086, 200] on div "Add Employee(s)" at bounding box center [1095, 199] width 109 height 23
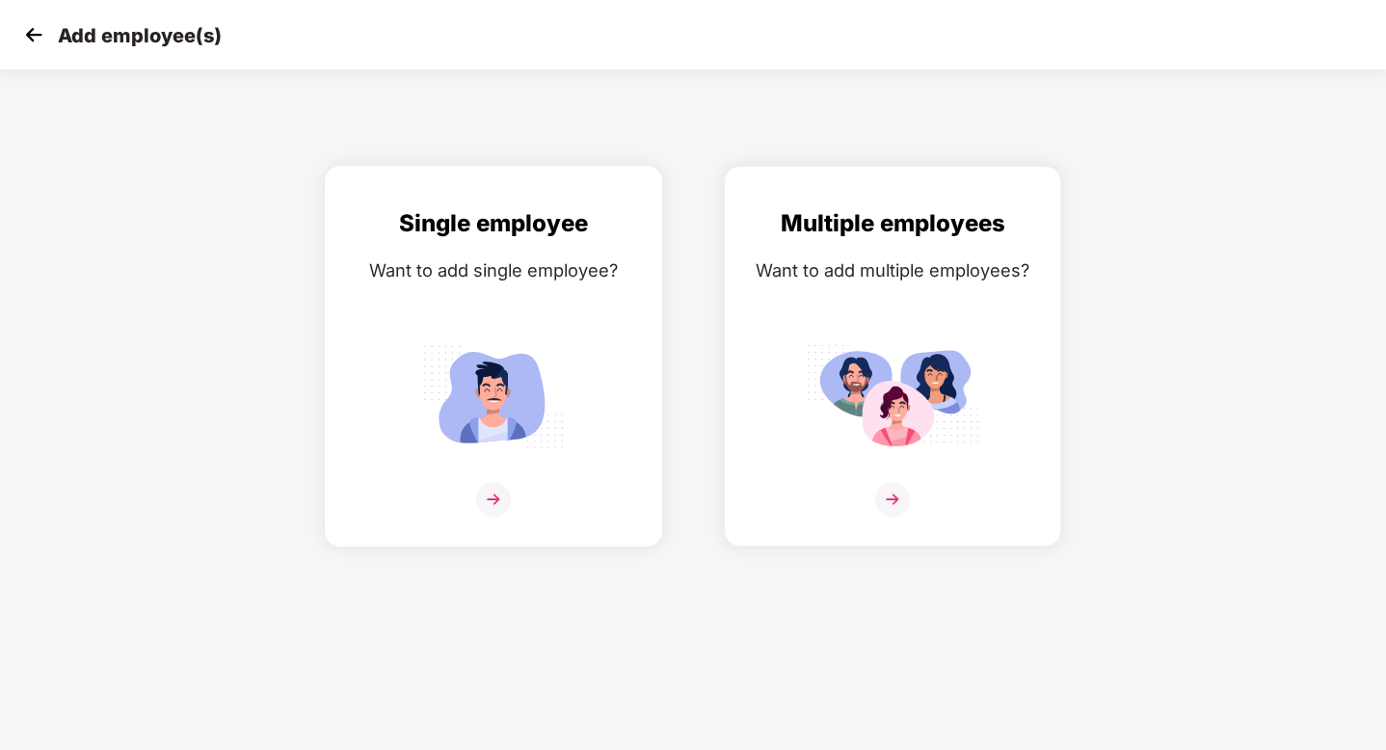
click at [493, 491] on img at bounding box center [493, 499] width 35 height 35
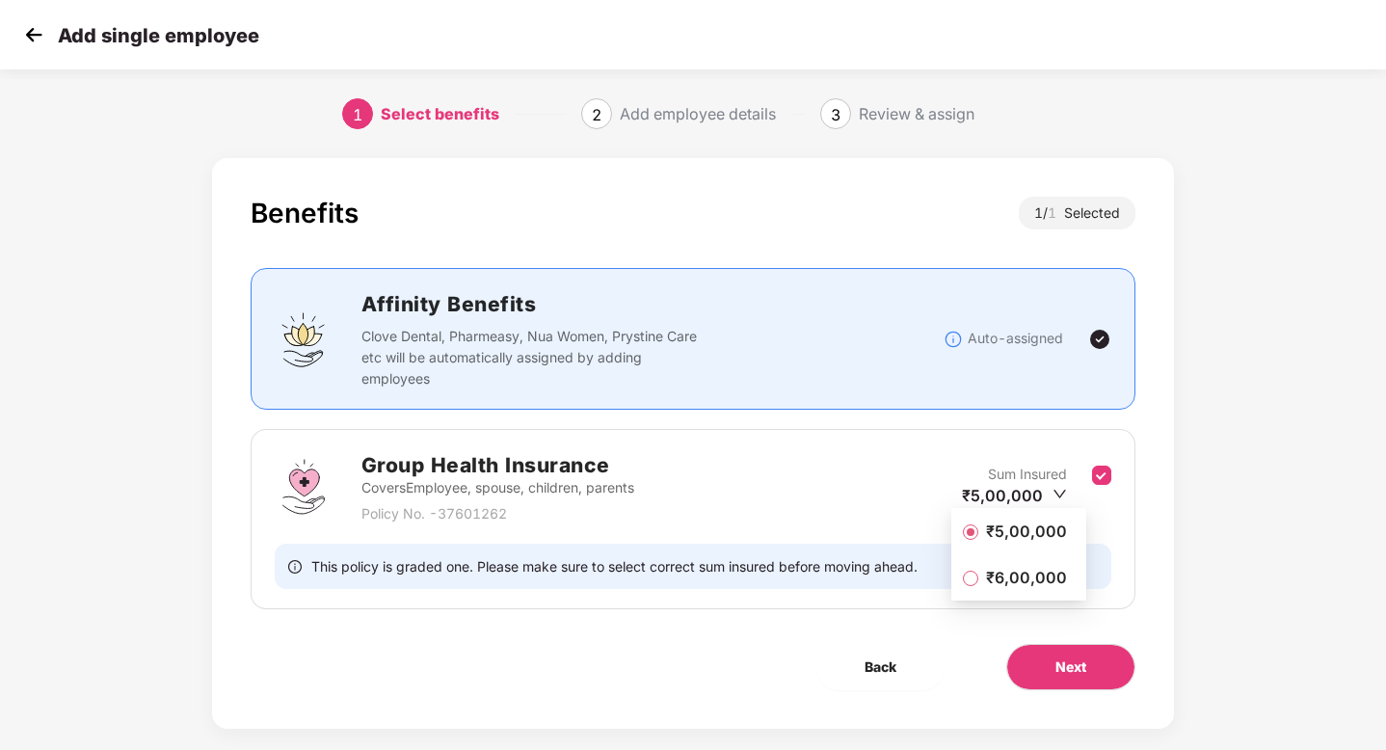
click at [1012, 544] on li "₹5,00,000" at bounding box center [1018, 531] width 135 height 39
click at [1095, 677] on button "Next" at bounding box center [1070, 667] width 129 height 46
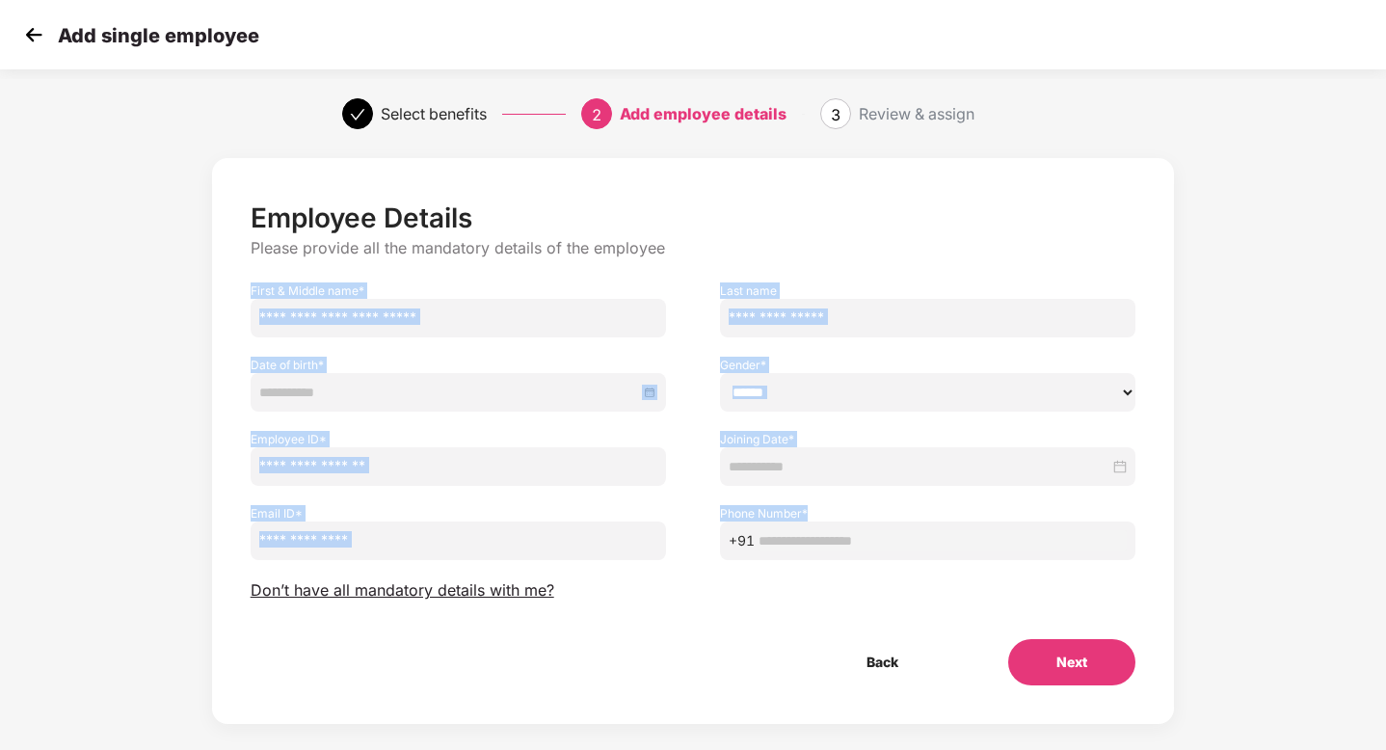
drag, startPoint x: 239, startPoint y: 291, endPoint x: 954, endPoint y: 533, distance: 754.9
click at [954, 533] on div "Employee Details Please provide all the mandatory details of the employee First…" at bounding box center [694, 443] width 886 height 484
click at [1329, 525] on div "Employee Details Please provide all the mandatory details of the employee First…" at bounding box center [693, 460] width 1386 height 624
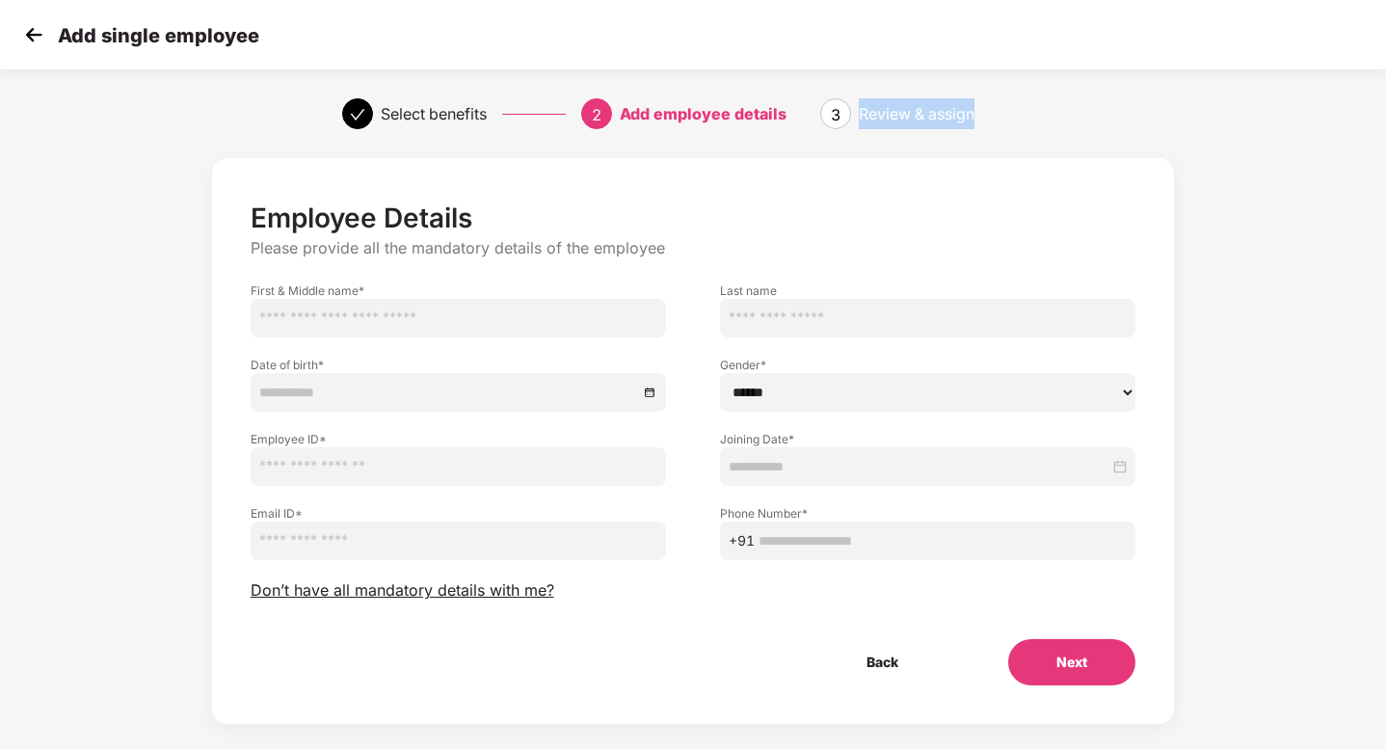
drag, startPoint x: 858, startPoint y: 107, endPoint x: 1007, endPoint y: 119, distance: 149.8
click at [1007, 119] on div "3 Review & assign" at bounding box center [932, 113] width 224 height 31
click at [40, 37] on img at bounding box center [33, 34] width 29 height 29
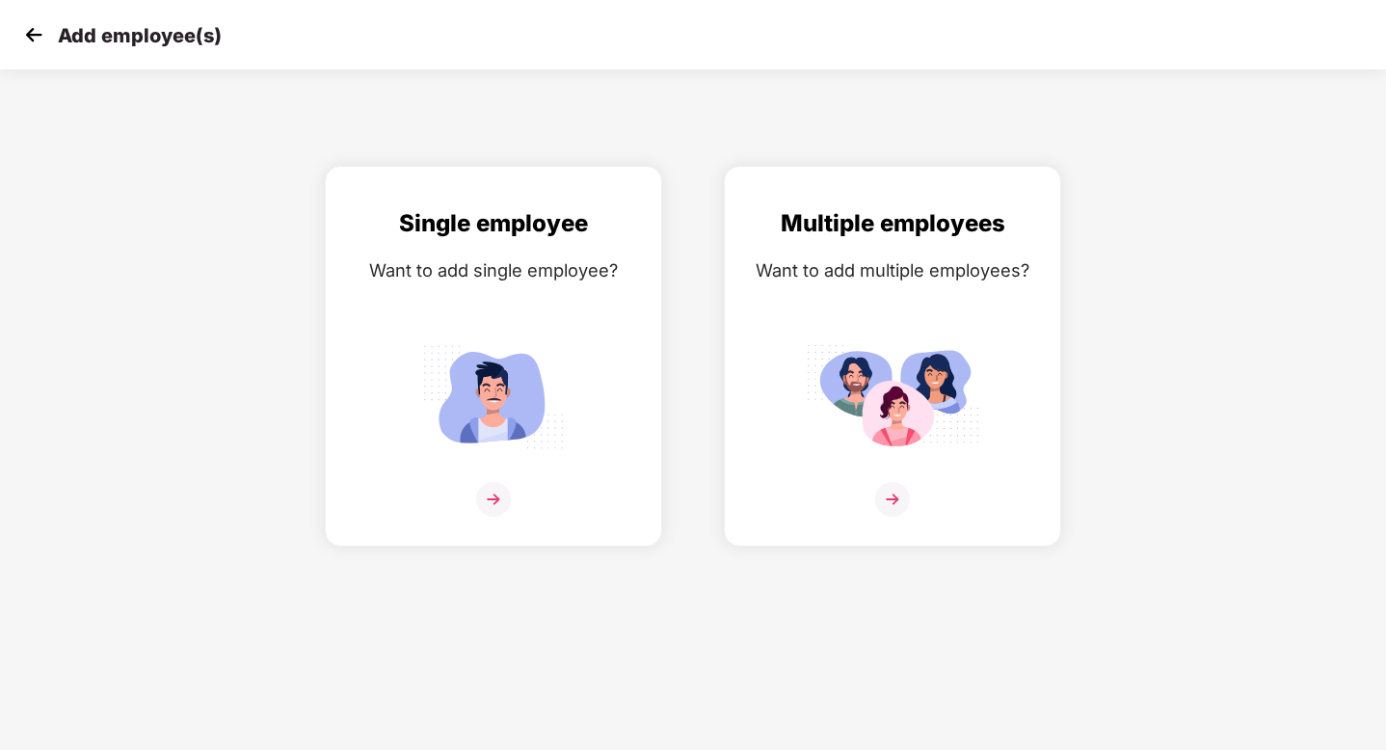
click at [25, 40] on img at bounding box center [33, 34] width 29 height 29
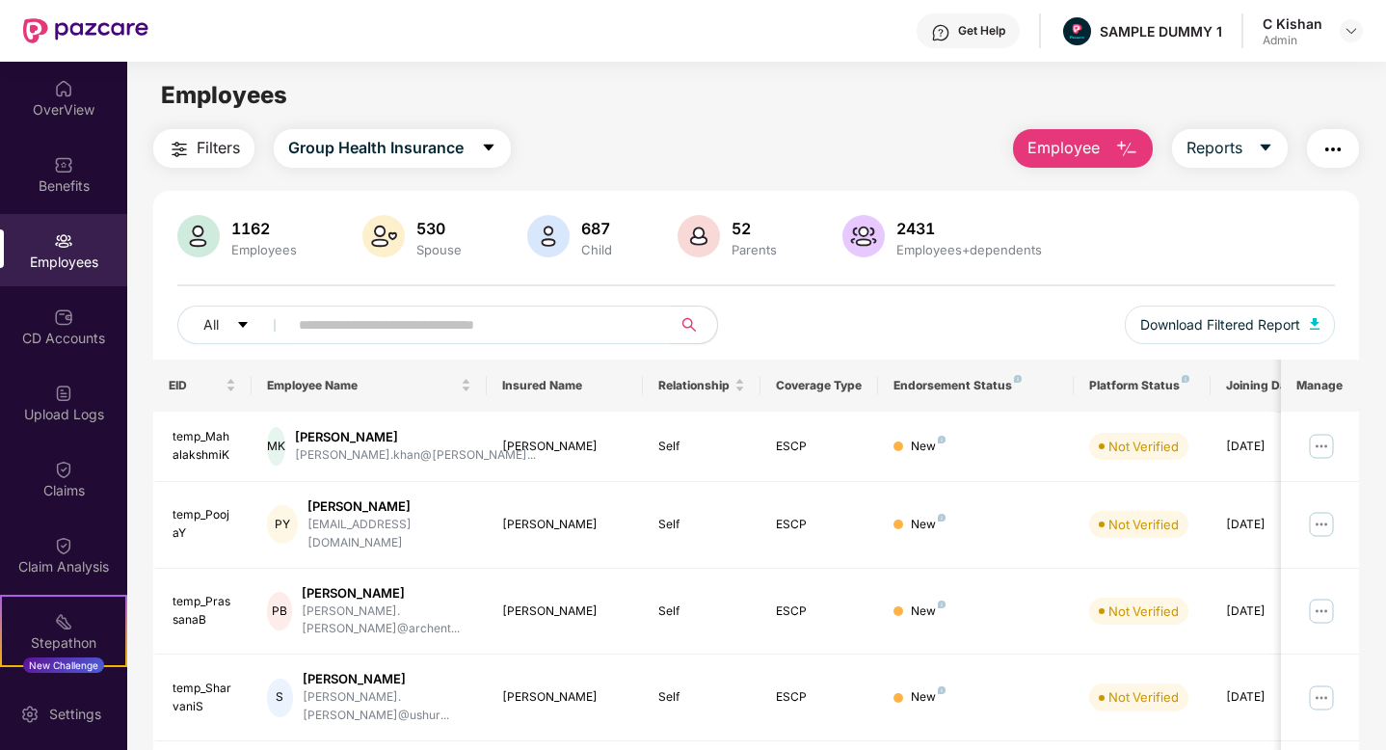
click at [1104, 144] on button "Employee" at bounding box center [1083, 148] width 140 height 39
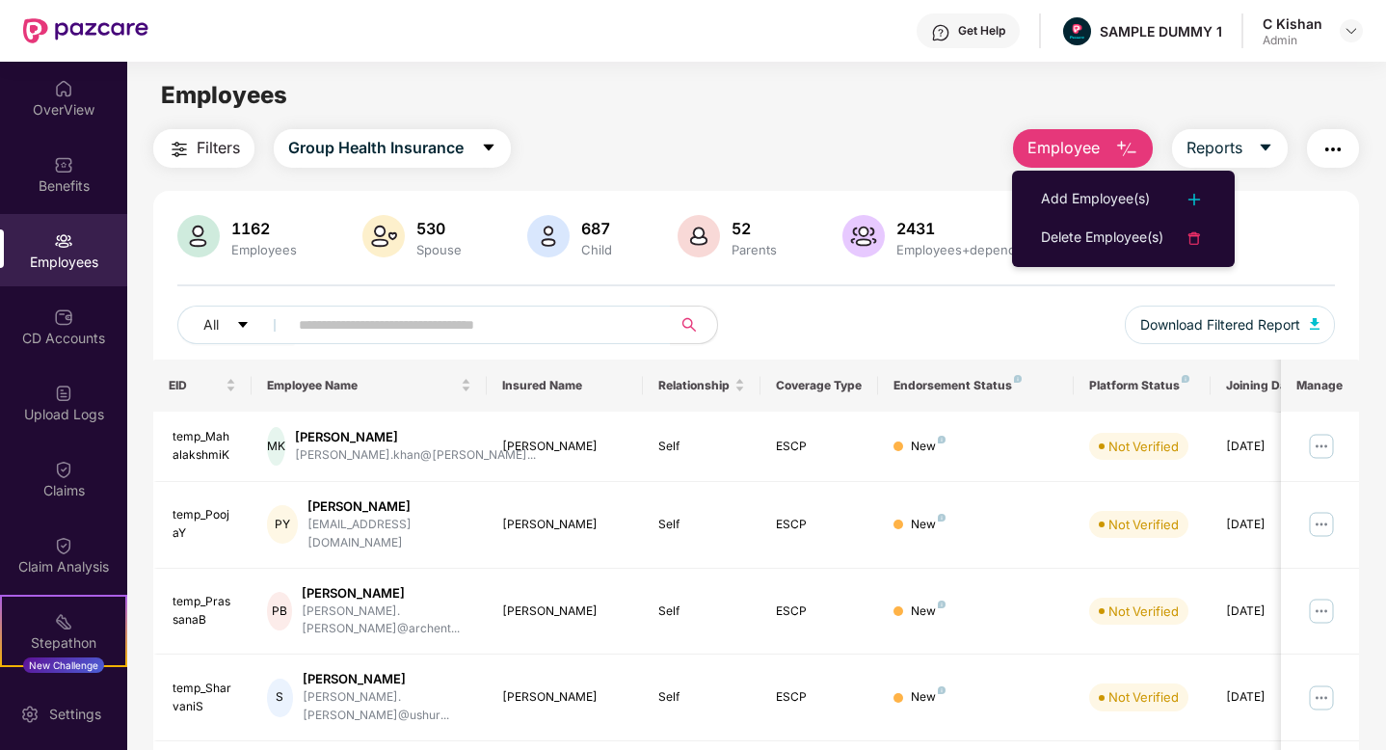
click at [903, 137] on div "Filters Group Health Insurance Employee Reports" at bounding box center [756, 148] width 1206 height 39
